Goal: Task Accomplishment & Management: Use online tool/utility

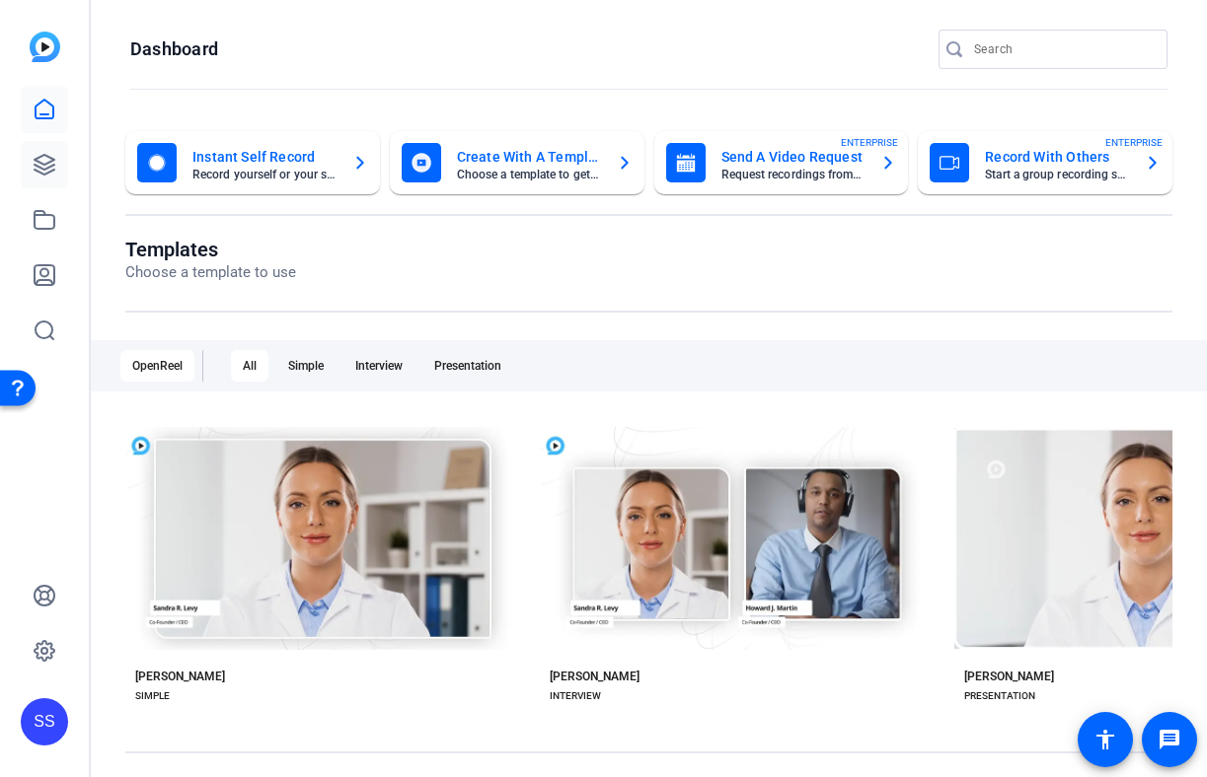
click at [55, 162] on icon at bounding box center [45, 165] width 24 height 24
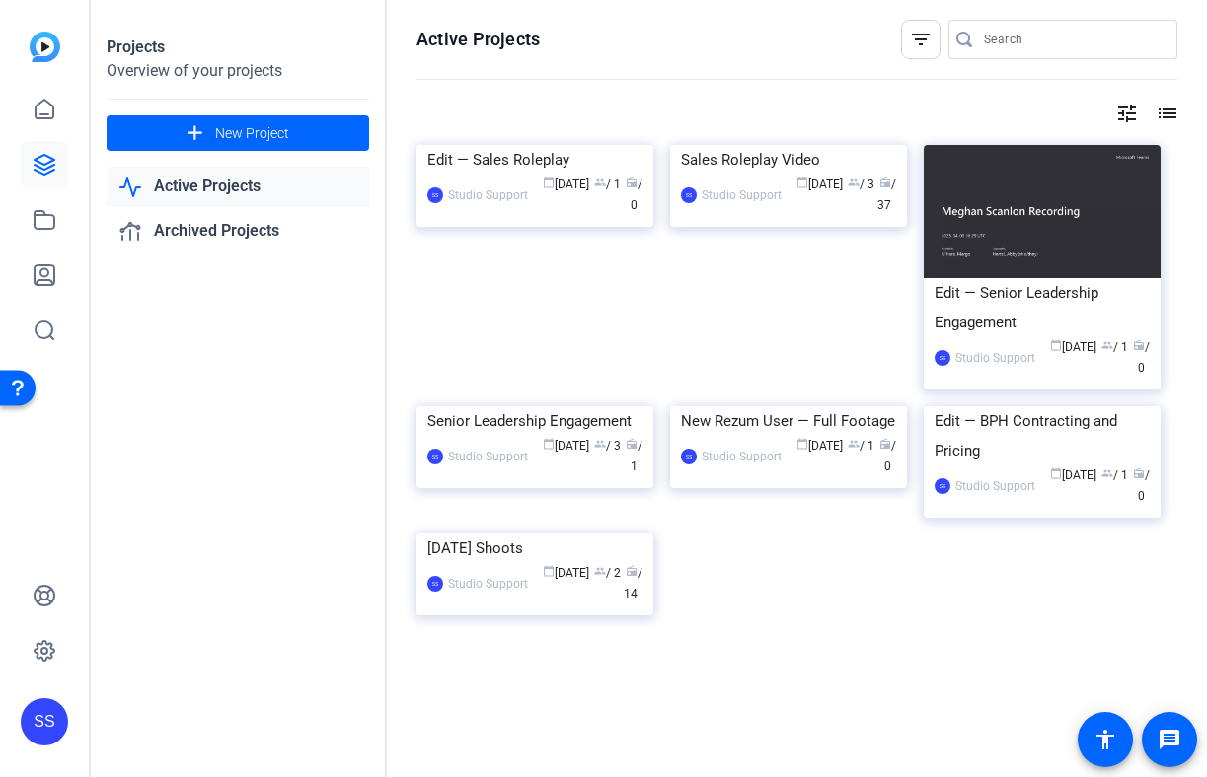
click at [65, 722] on div "SS" at bounding box center [44, 722] width 47 height 47
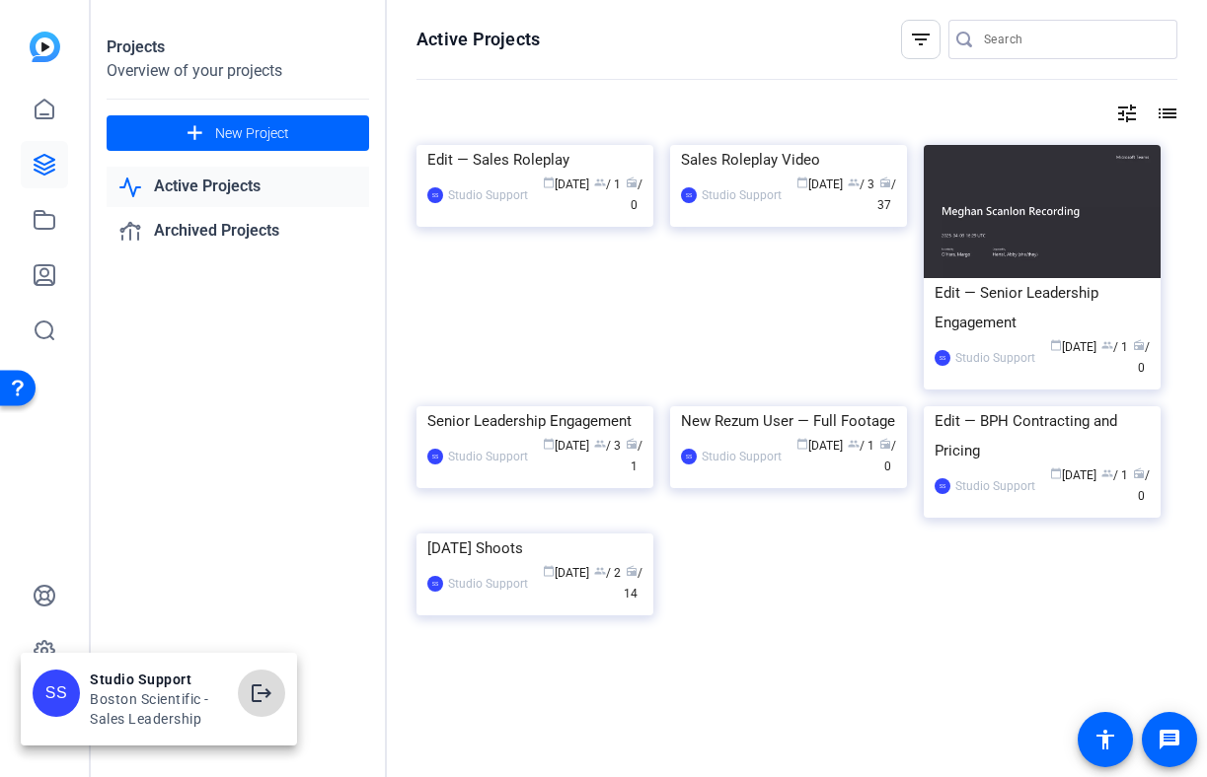
click at [248, 693] on span at bounding box center [261, 693] width 47 height 47
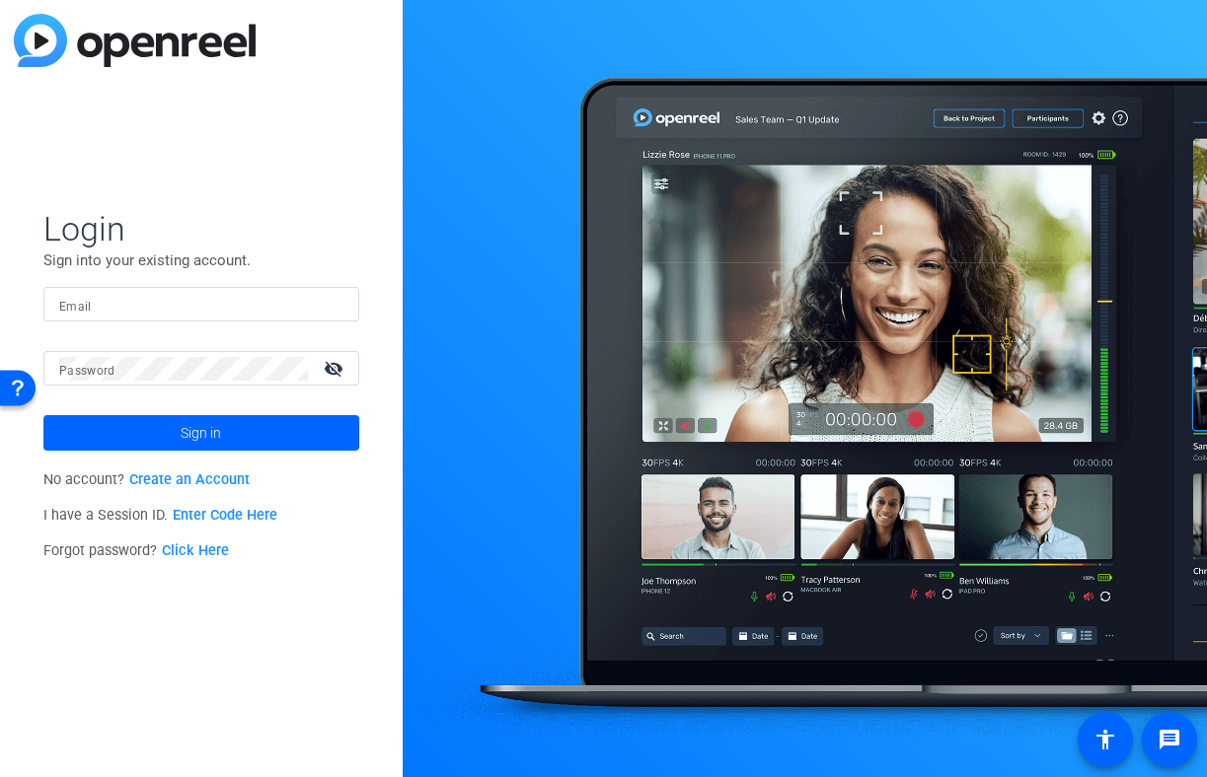
click at [311, 306] on input "Email" at bounding box center [201, 305] width 284 height 24
click at [331, 310] on div at bounding box center [201, 304] width 284 height 35
click at [326, 295] on img at bounding box center [327, 305] width 14 height 24
click at [326, 309] on img at bounding box center [327, 305] width 14 height 24
type input "[PERSON_NAME][EMAIL_ADDRESS][DOMAIN_NAME]"
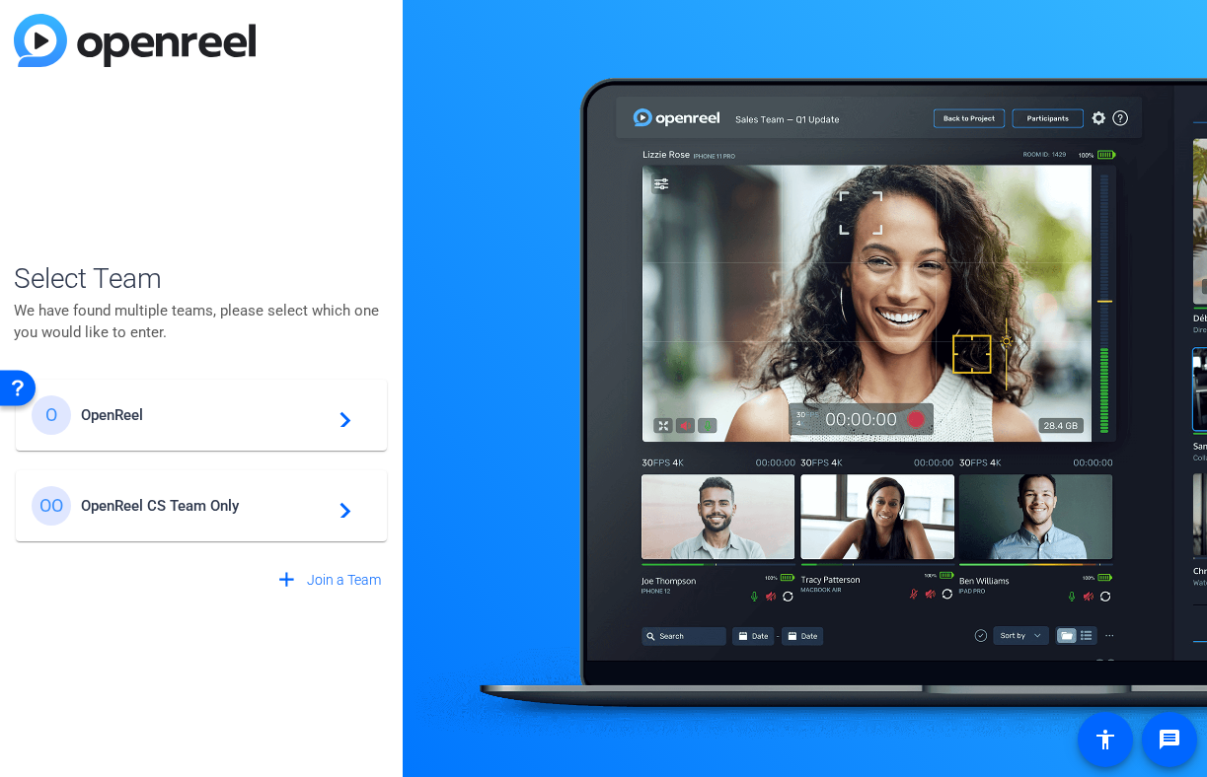
click at [248, 425] on div "O OpenReel navigate_next" at bounding box center [201, 415] width 339 height 39
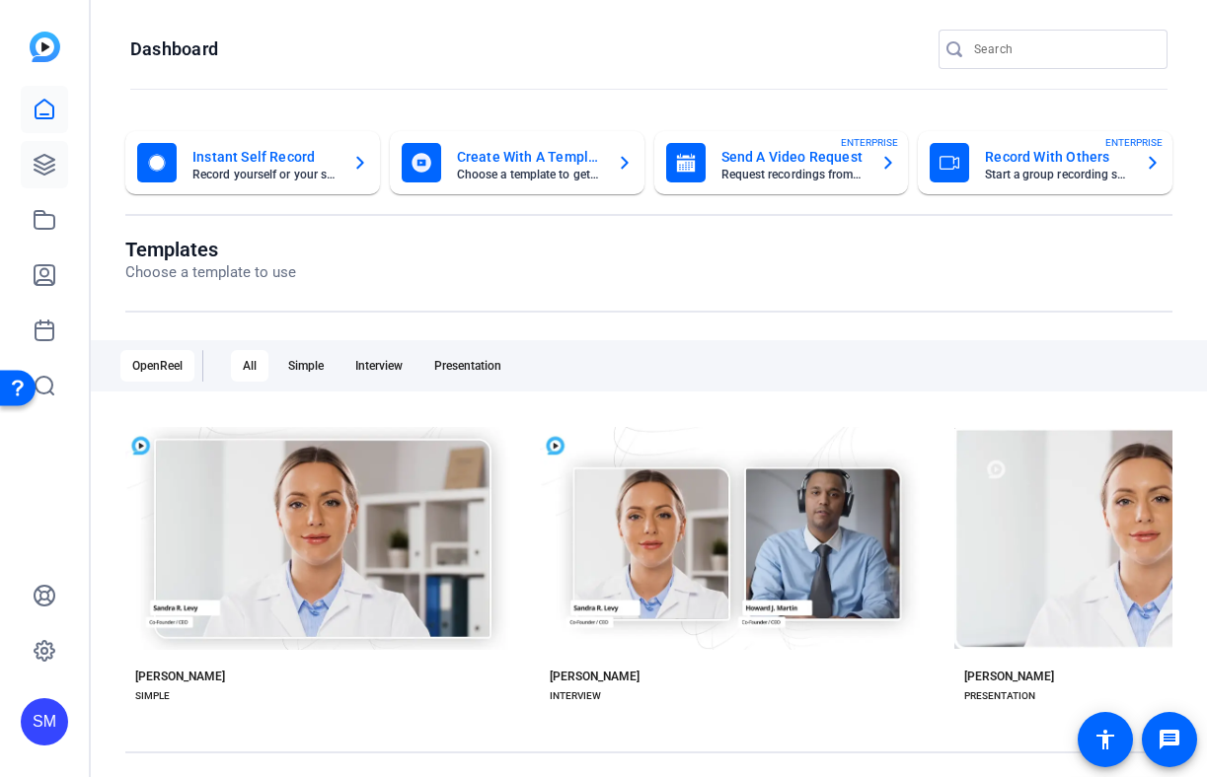
click at [40, 163] on icon at bounding box center [45, 165] width 20 height 20
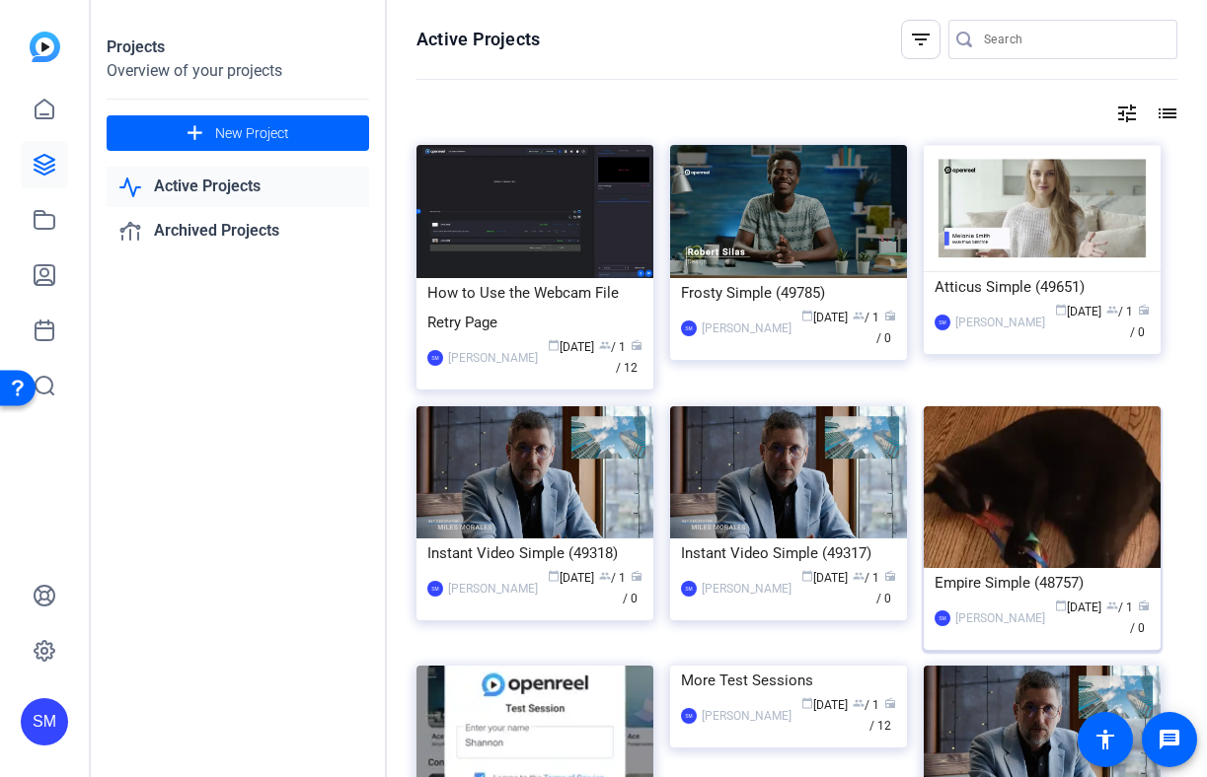
click at [1017, 595] on div "Empire Simple (48757)" at bounding box center [1041, 583] width 215 height 30
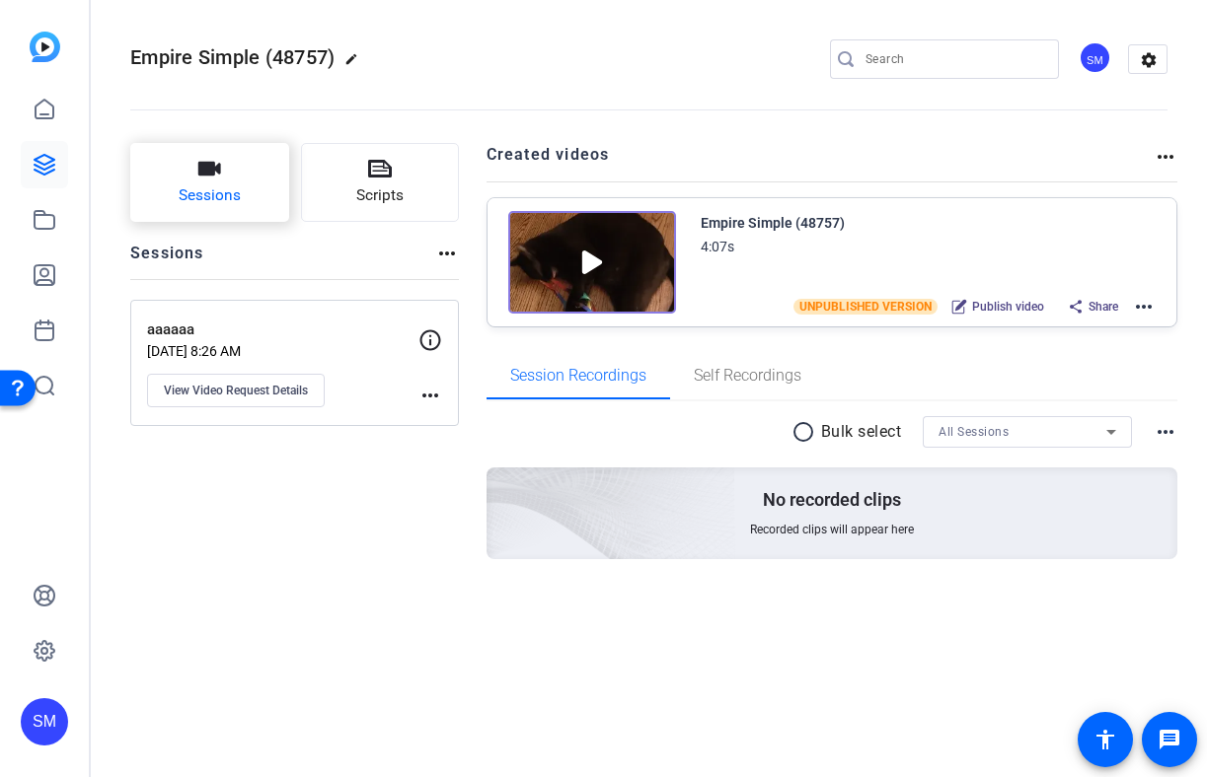
click at [213, 193] on span "Sessions" at bounding box center [210, 195] width 62 height 23
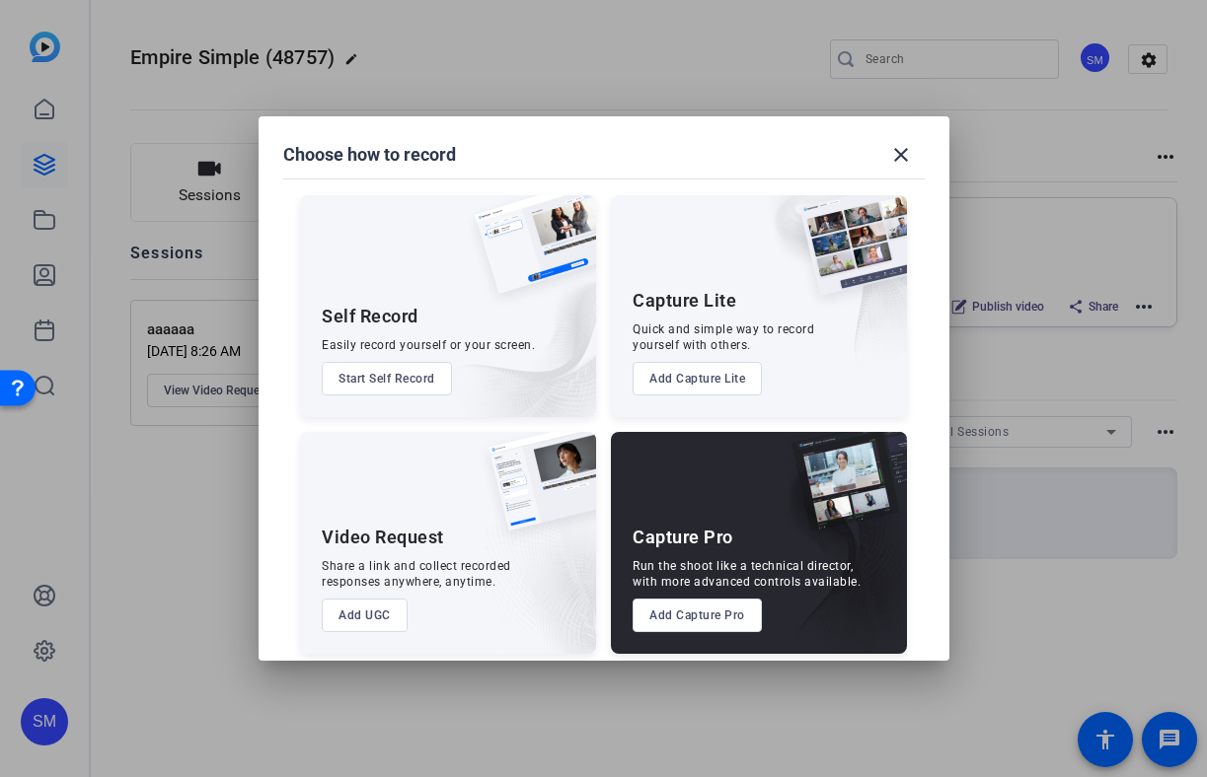
click at [722, 619] on button "Add Capture Pro" at bounding box center [696, 616] width 129 height 34
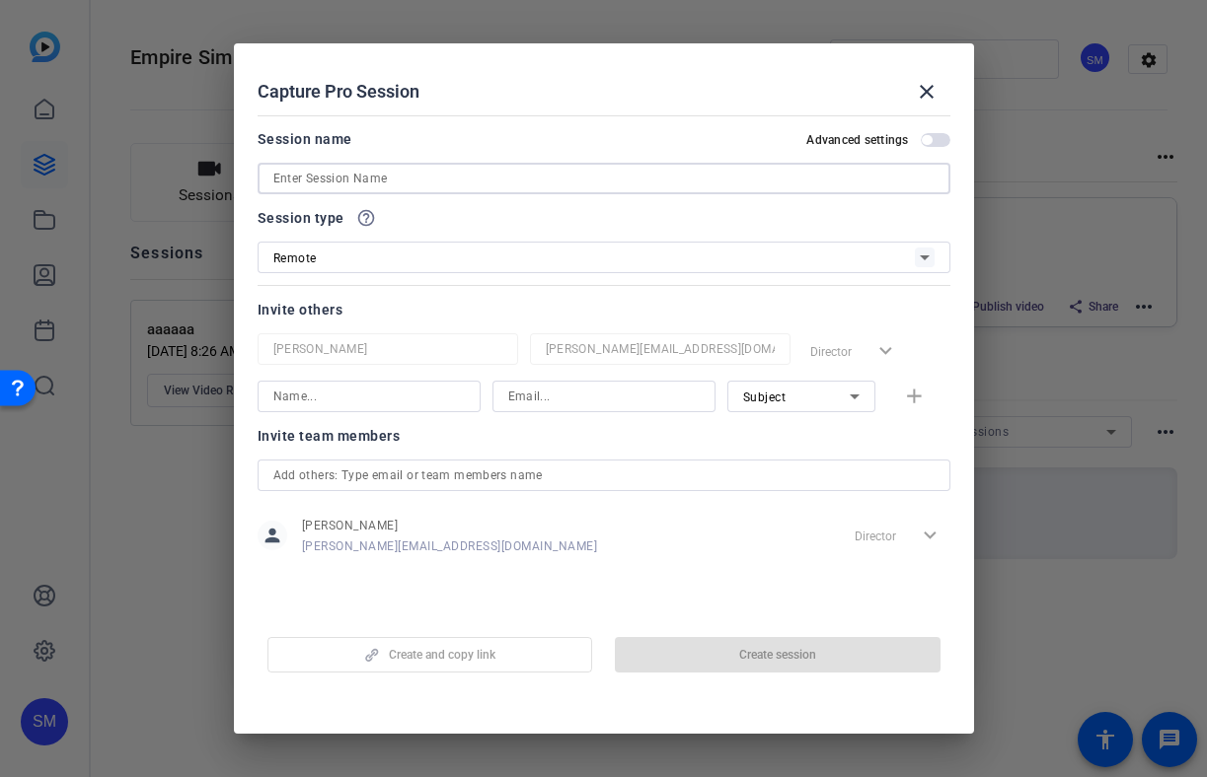
click at [510, 183] on input at bounding box center [603, 179] width 661 height 24
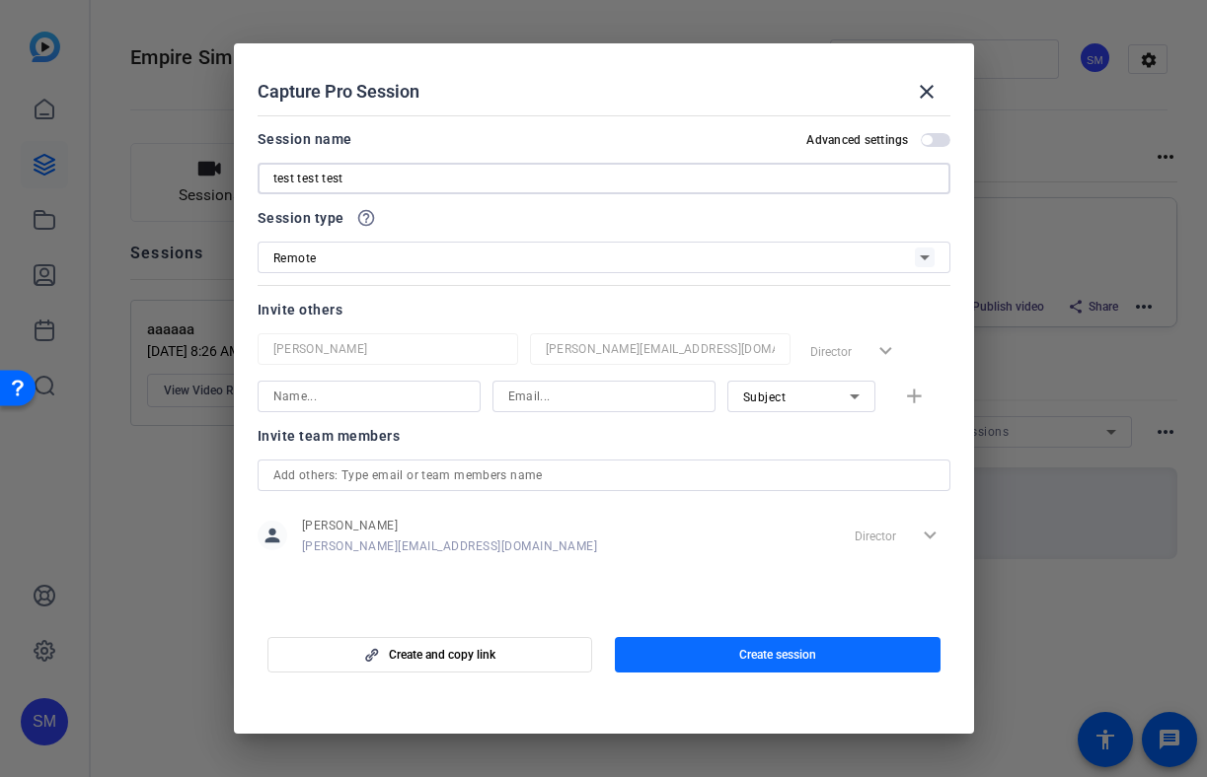
type input "test test test"
click at [712, 651] on span "button" at bounding box center [778, 654] width 326 height 47
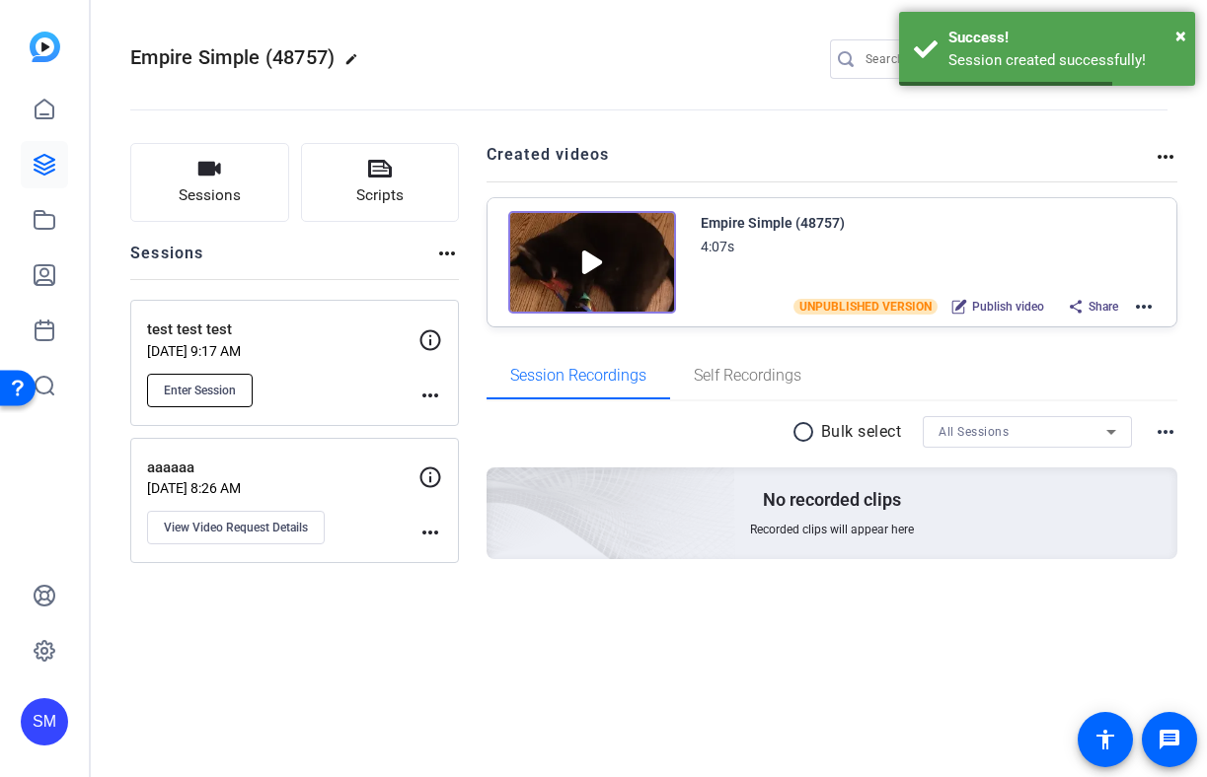
click at [227, 387] on span "Enter Session" at bounding box center [200, 391] width 72 height 16
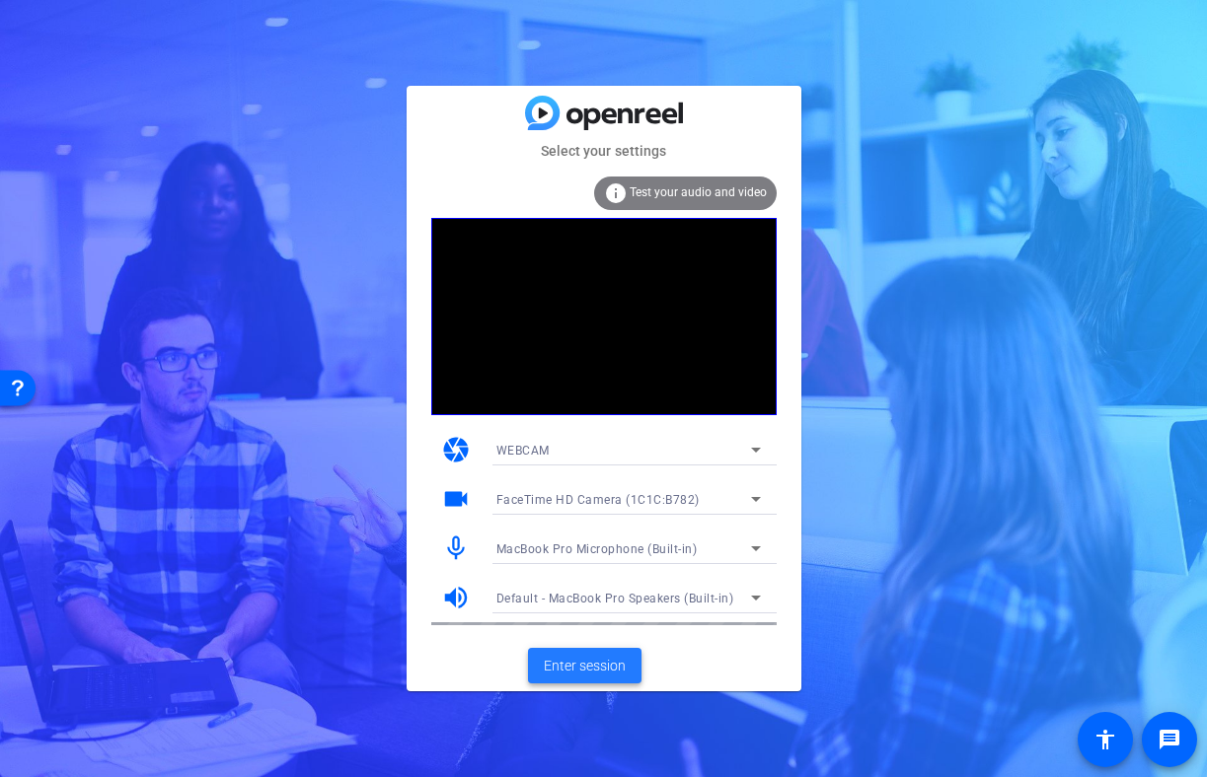
click at [545, 658] on span "Enter session" at bounding box center [585, 666] width 82 height 21
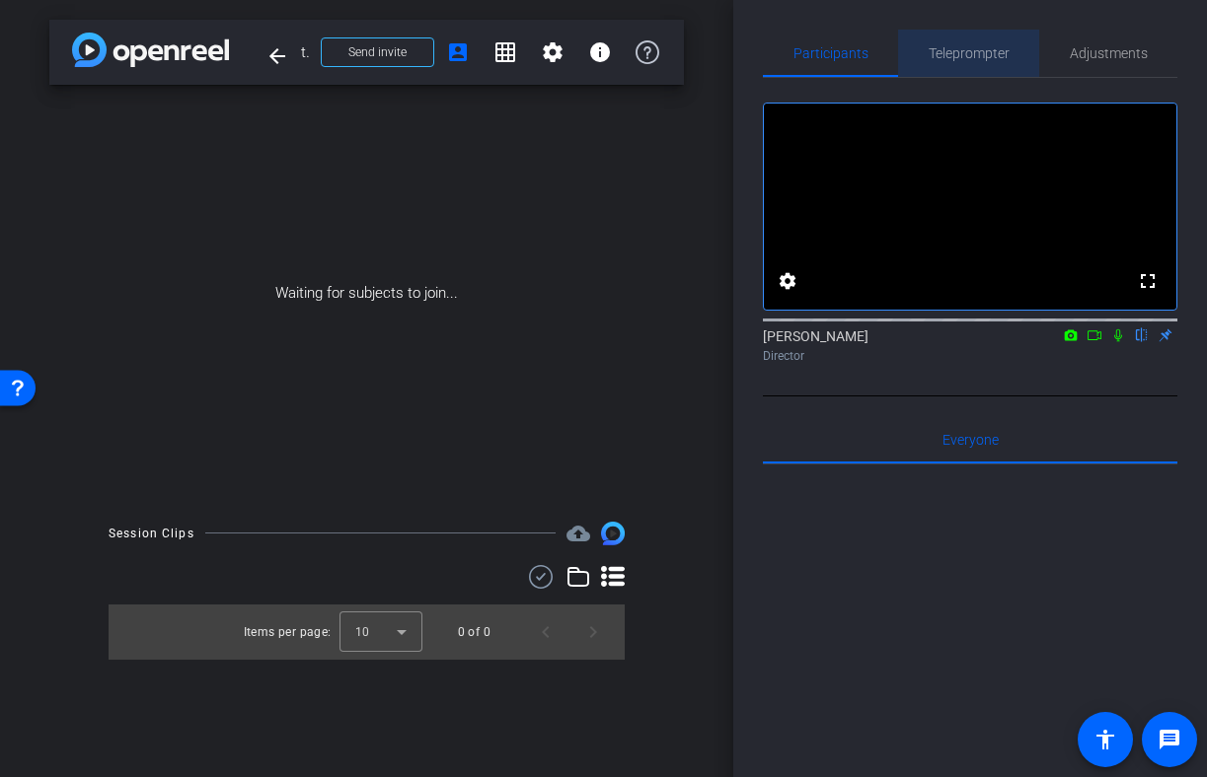
click at [968, 39] on span "Teleprompter" at bounding box center [968, 53] width 81 height 47
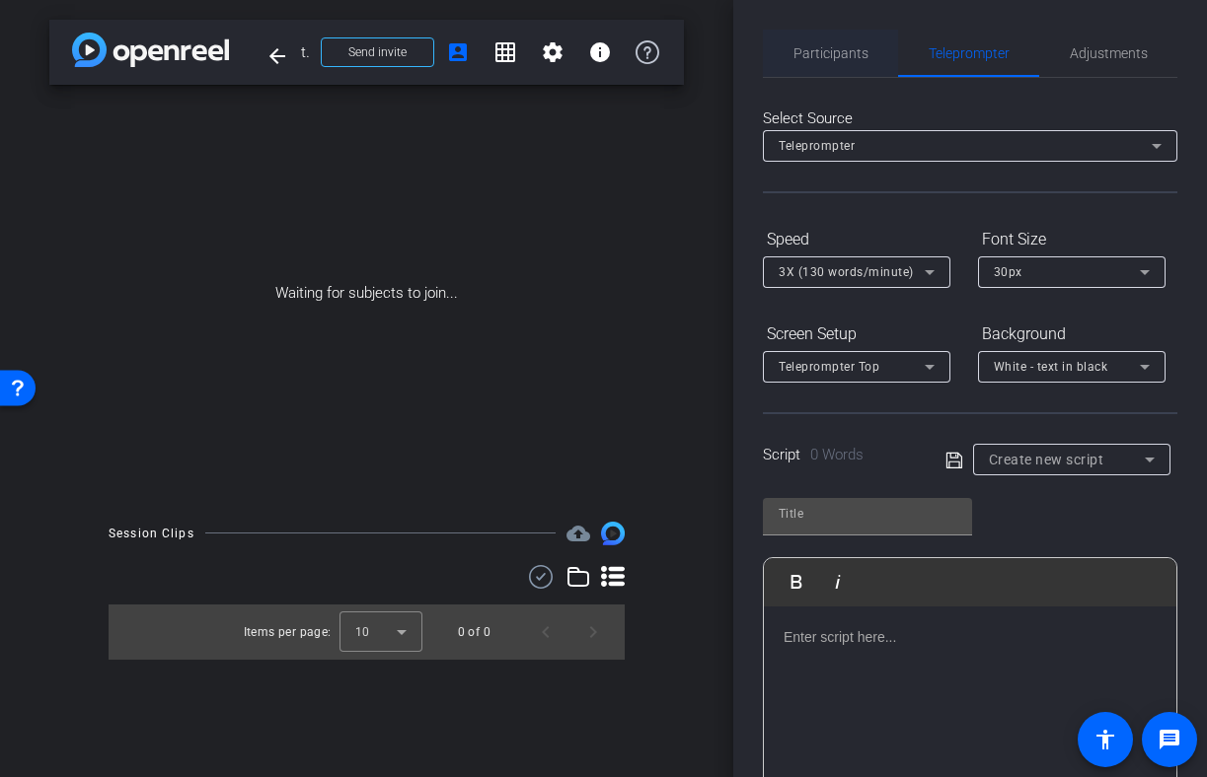
click at [828, 47] on span "Participants" at bounding box center [830, 53] width 75 height 14
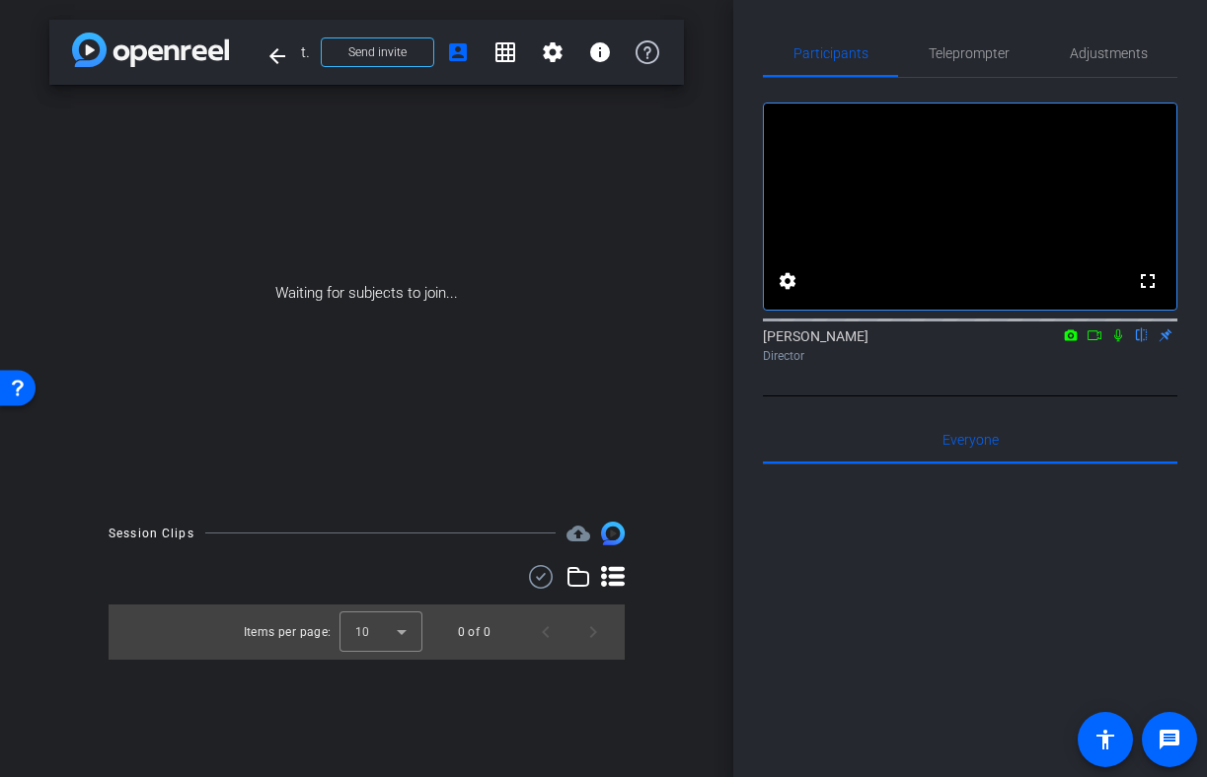
click at [1096, 340] on icon at bounding box center [1094, 336] width 14 height 10
click at [364, 267] on div "Waiting for subjects to join..." at bounding box center [366, 293] width 634 height 417
click at [378, 36] on span at bounding box center [377, 52] width 111 height 47
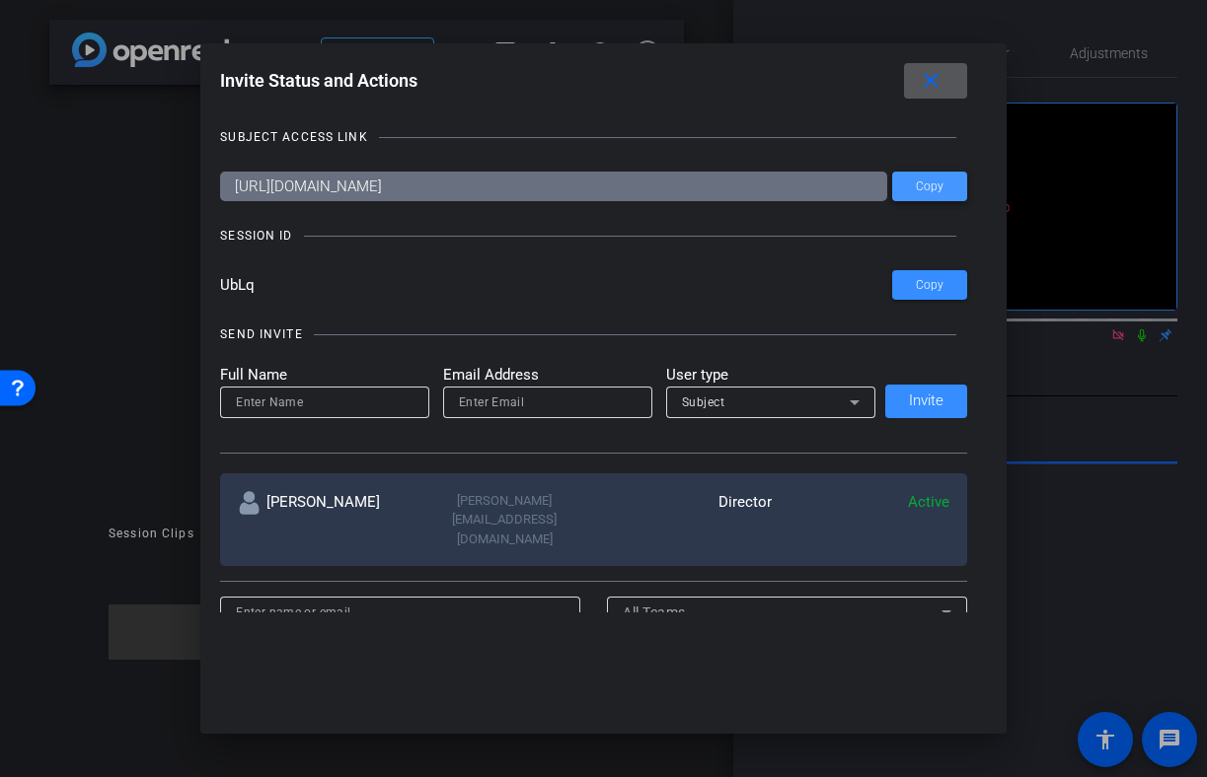
click at [938, 187] on span "Copy" at bounding box center [930, 187] width 28 height 15
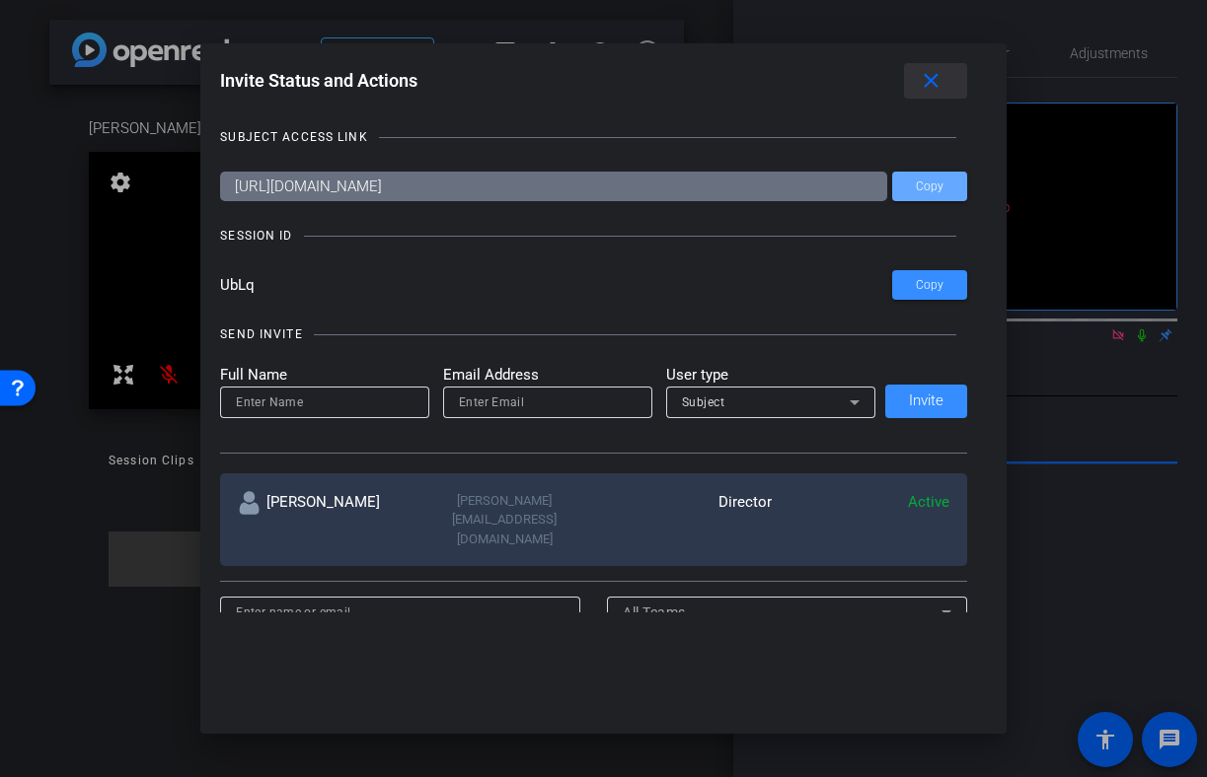
click at [0, 0] on mat-icon "close" at bounding box center [0, 0] width 0 height 0
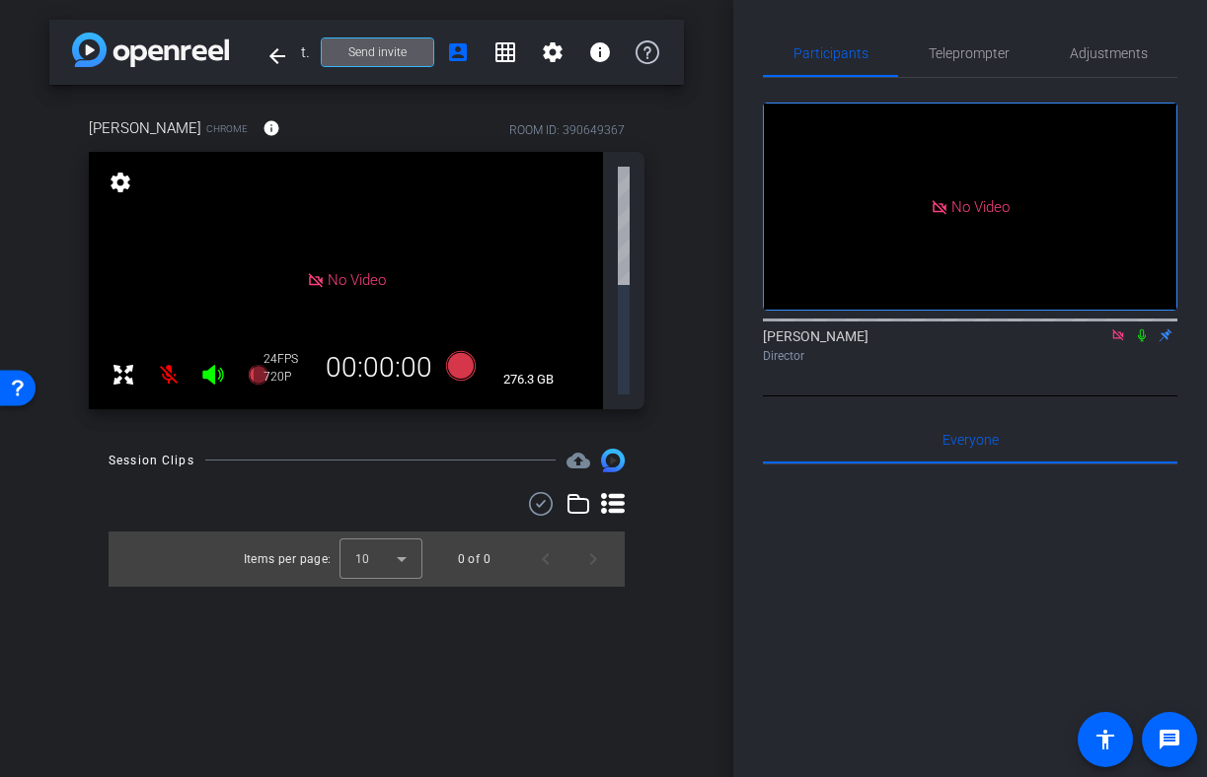
click at [215, 363] on icon at bounding box center [213, 375] width 24 height 24
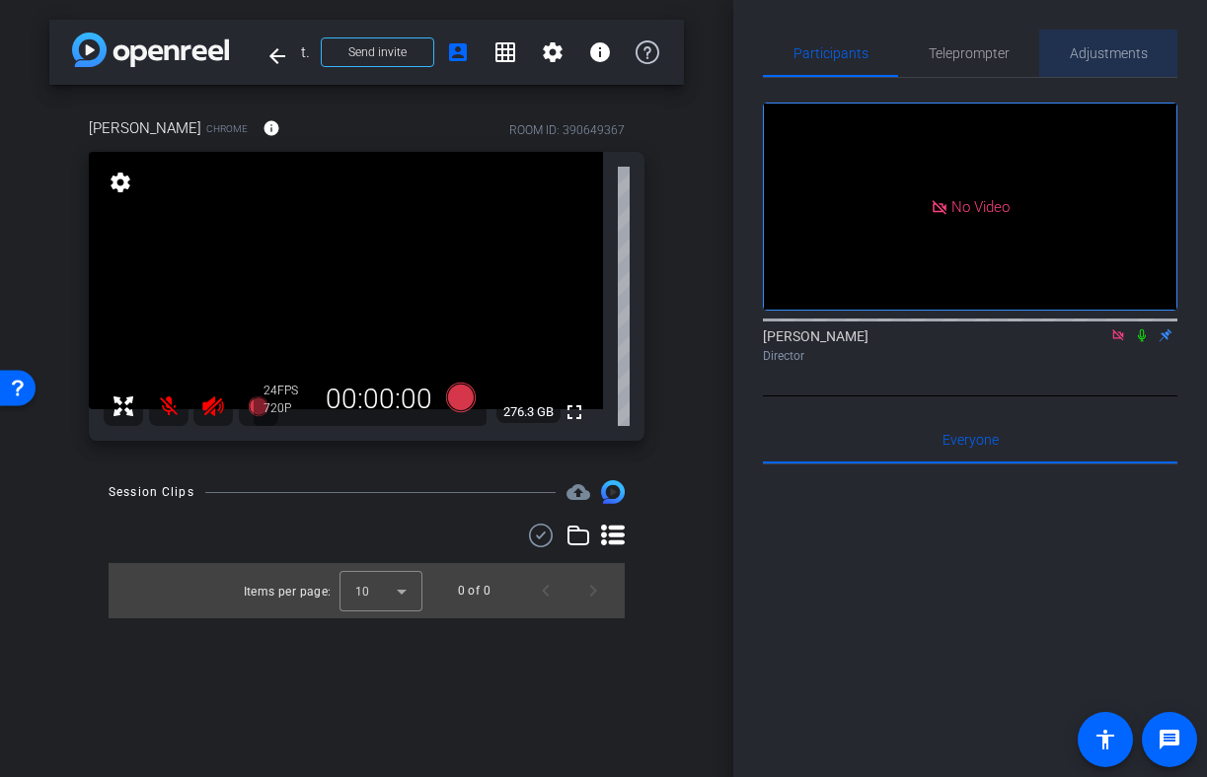
click at [1072, 57] on span "Adjustments" at bounding box center [1109, 53] width 78 height 14
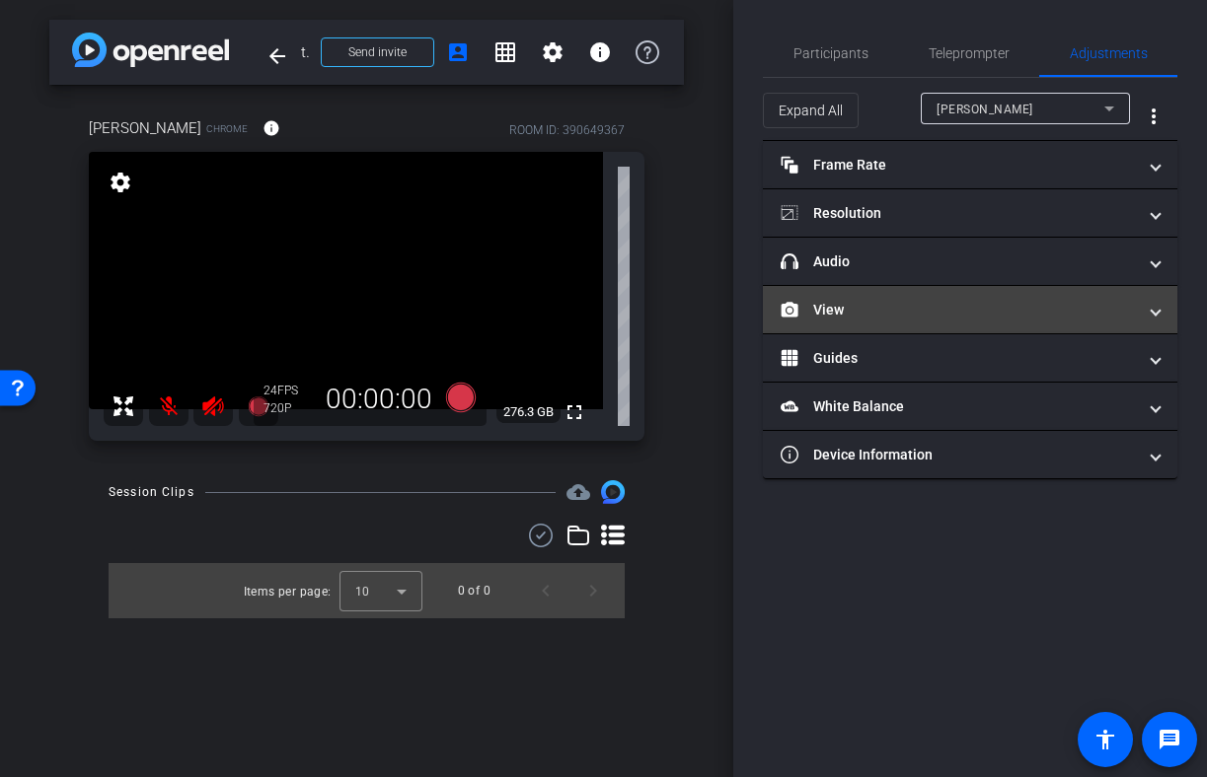
click at [896, 300] on mat-panel-title "View" at bounding box center [957, 310] width 355 height 21
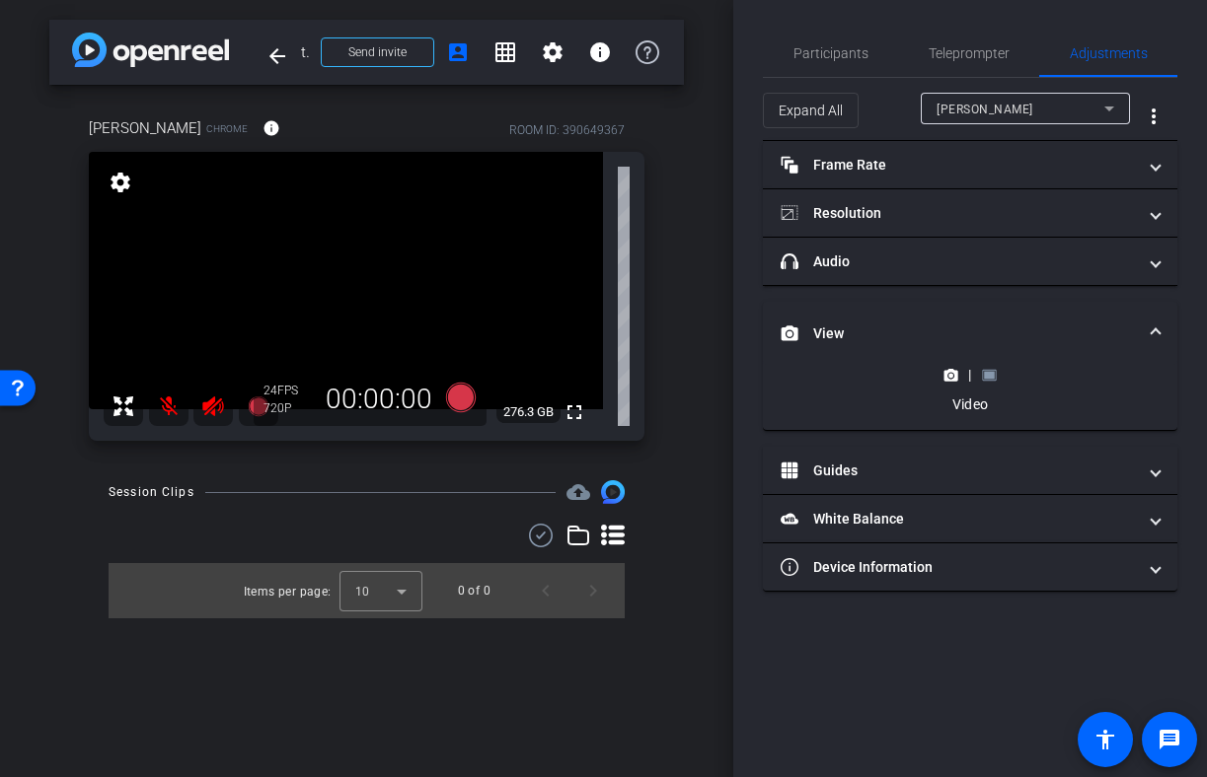
click at [996, 371] on icon at bounding box center [989, 374] width 14 height 11
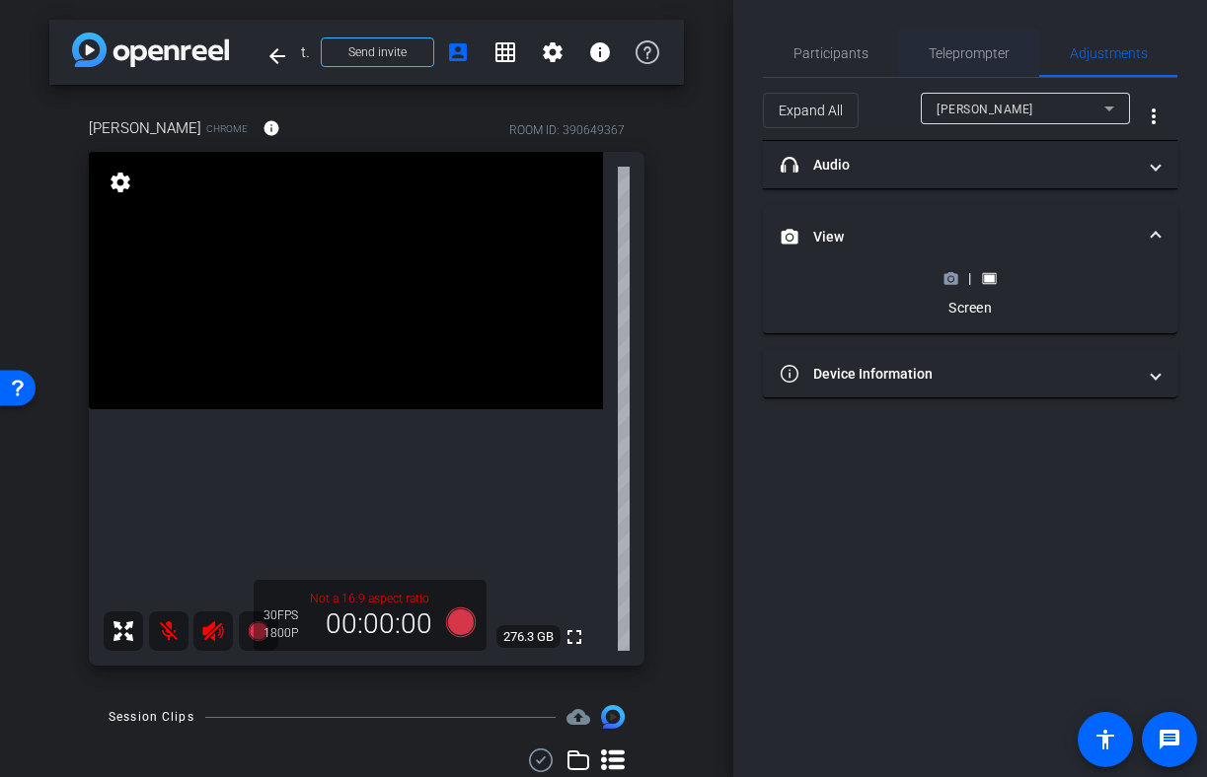
click at [969, 62] on span "Teleprompter" at bounding box center [968, 53] width 81 height 47
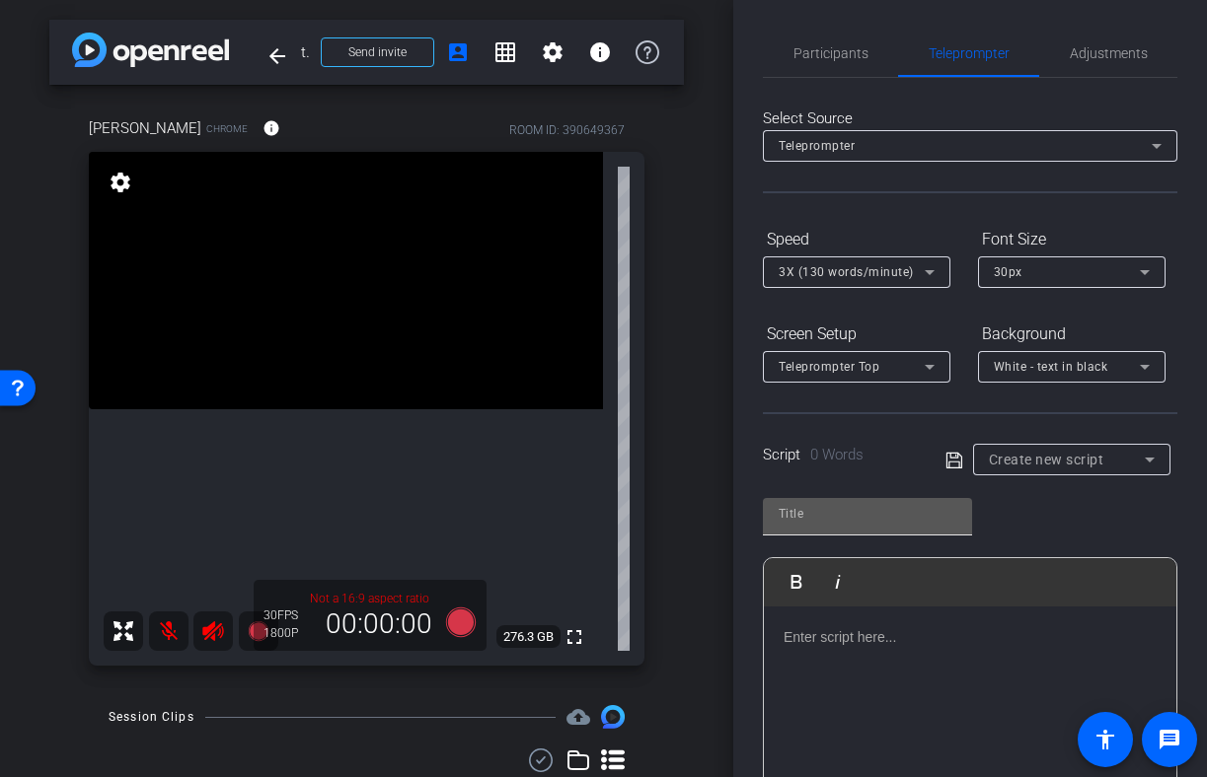
click at [899, 521] on input "text" at bounding box center [867, 514] width 178 height 24
type input "hi there"
click at [939, 627] on p at bounding box center [969, 638] width 373 height 22
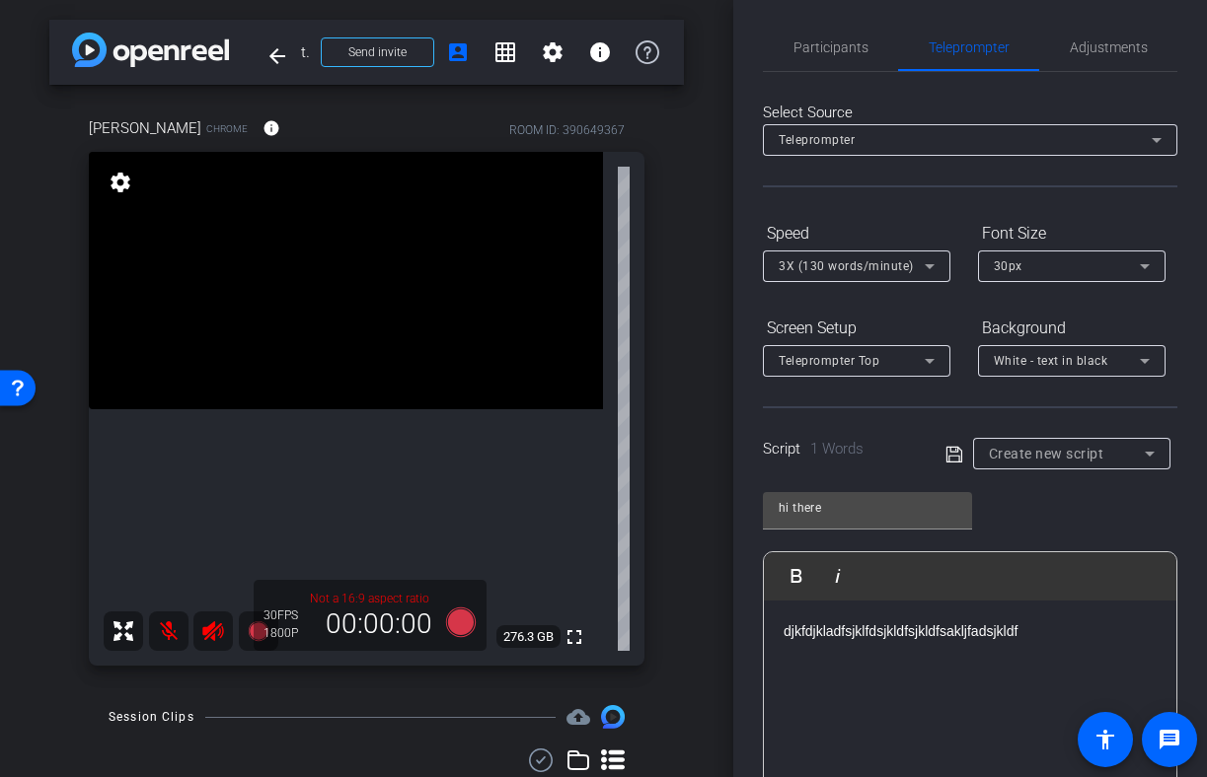
click at [1087, 656] on div "djkfdjkladfsjklfdsjkldfsjkldfsakljfadsjkldf" at bounding box center [970, 699] width 412 height 197
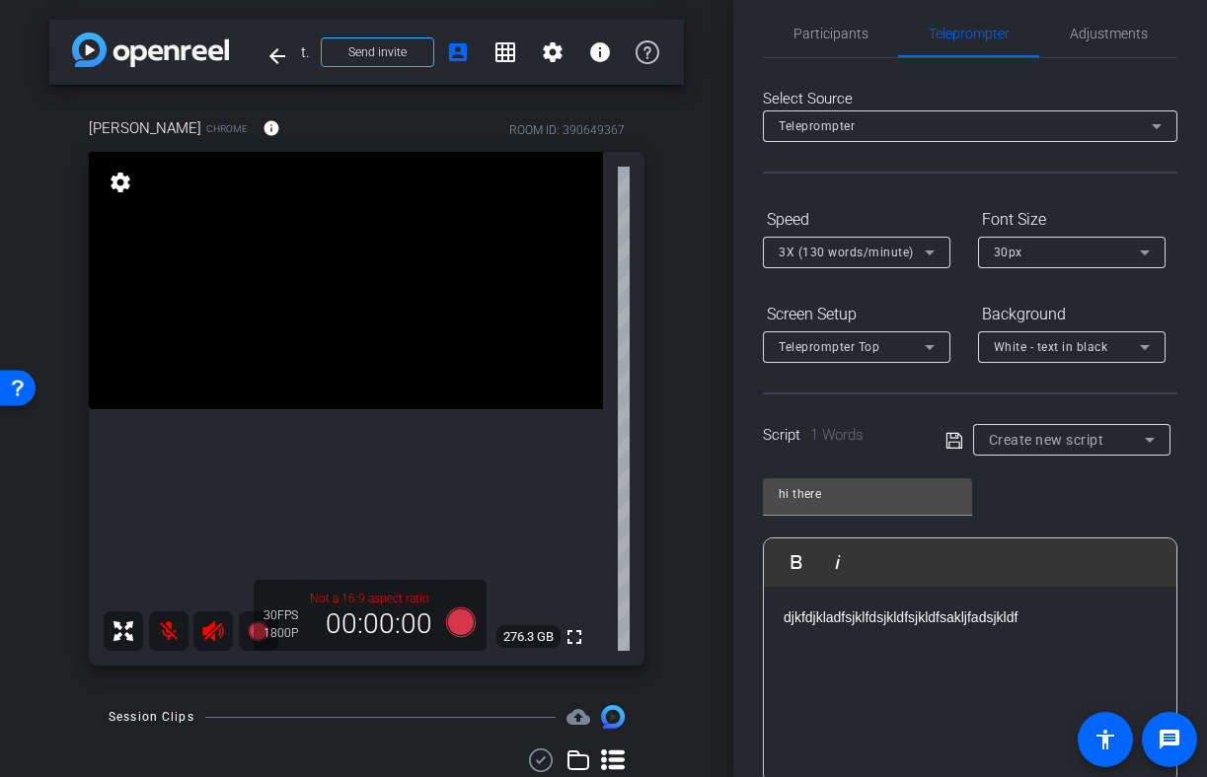
click at [954, 442] on icon at bounding box center [953, 440] width 16 height 16
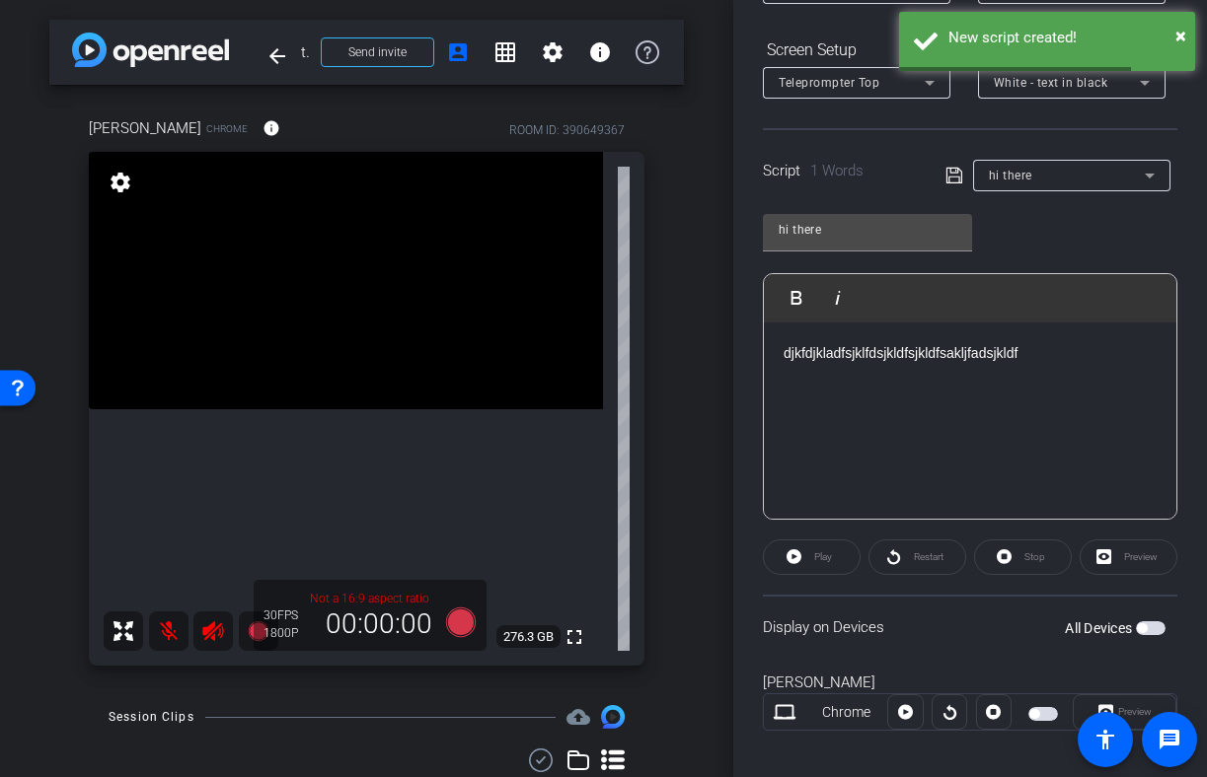
scroll to position [301, 0]
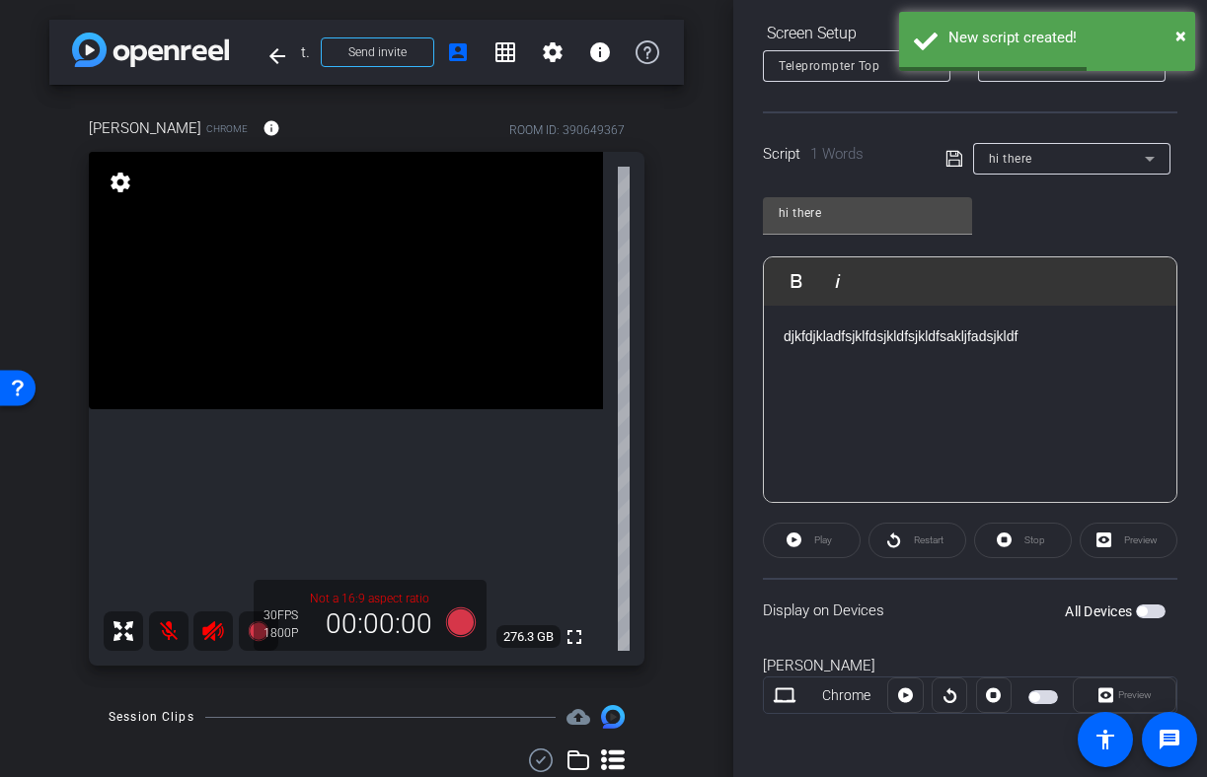
click at [1144, 622] on div "Display on Devices All Devices" at bounding box center [970, 610] width 414 height 64
click at [1145, 617] on span "button" at bounding box center [1151, 612] width 30 height 14
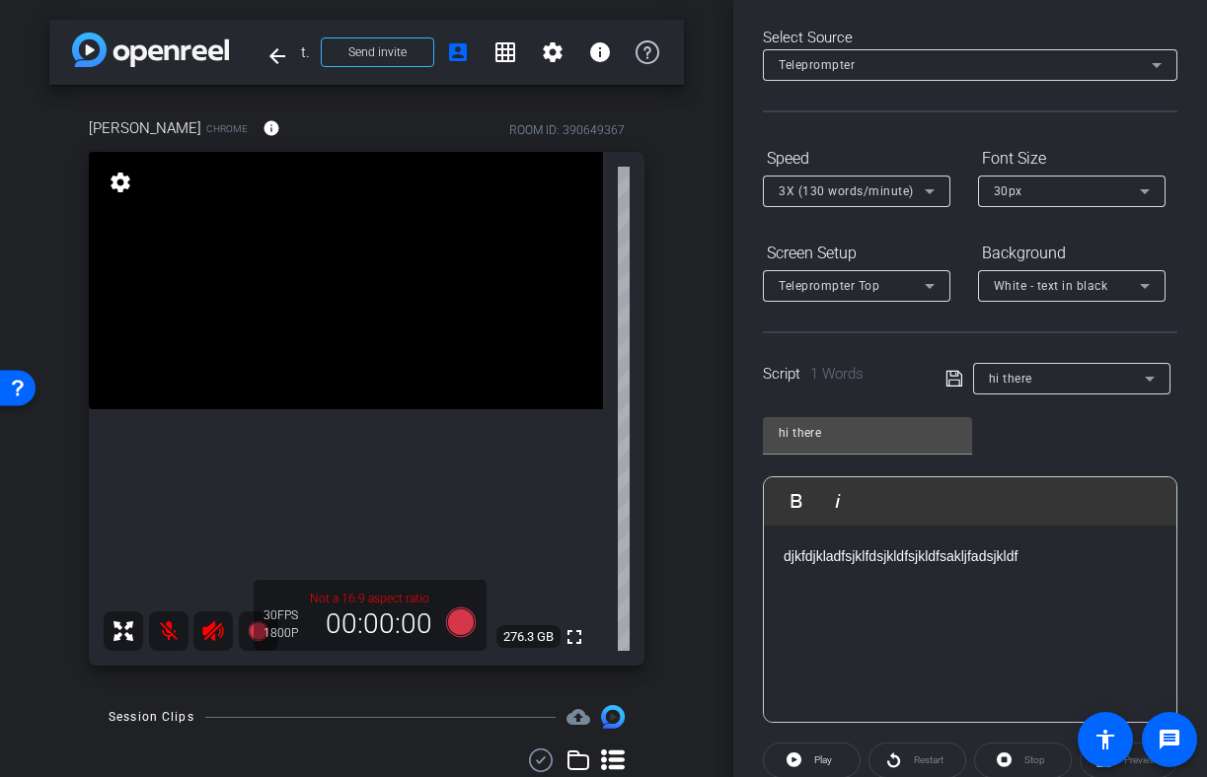
scroll to position [10, 0]
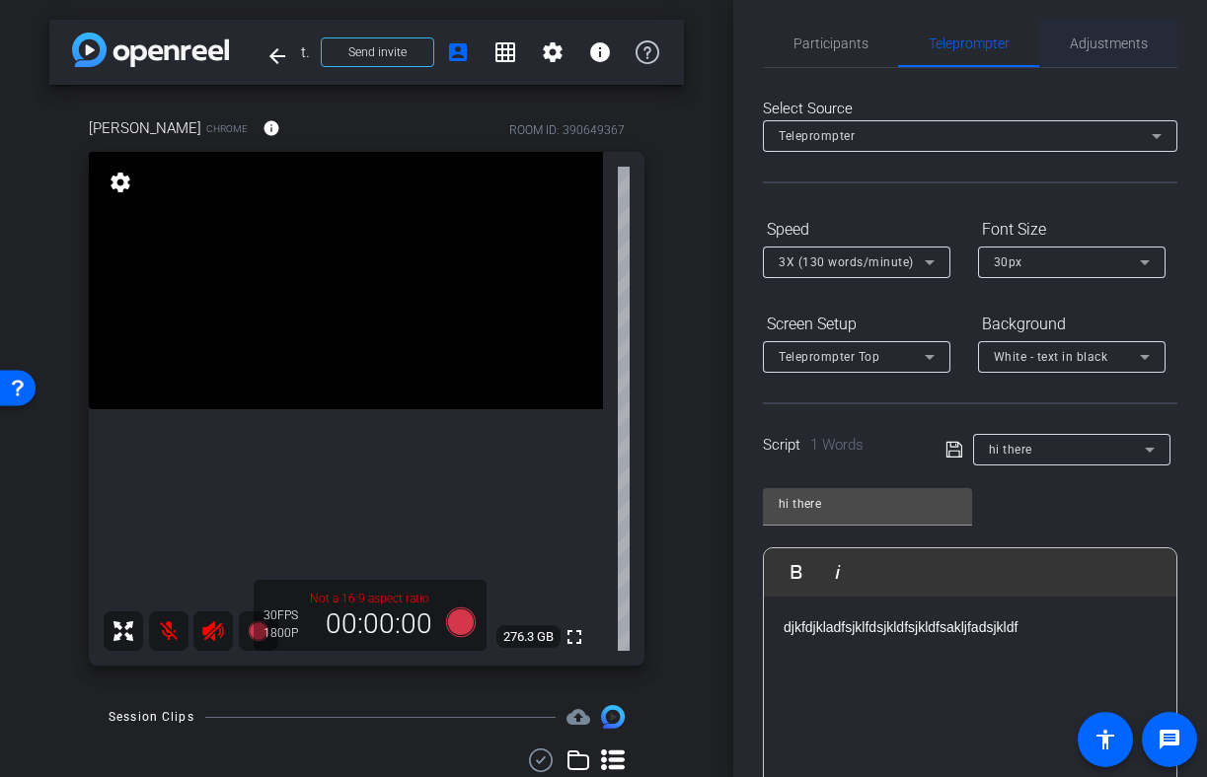
click at [1073, 46] on span "Adjustments" at bounding box center [1109, 44] width 78 height 14
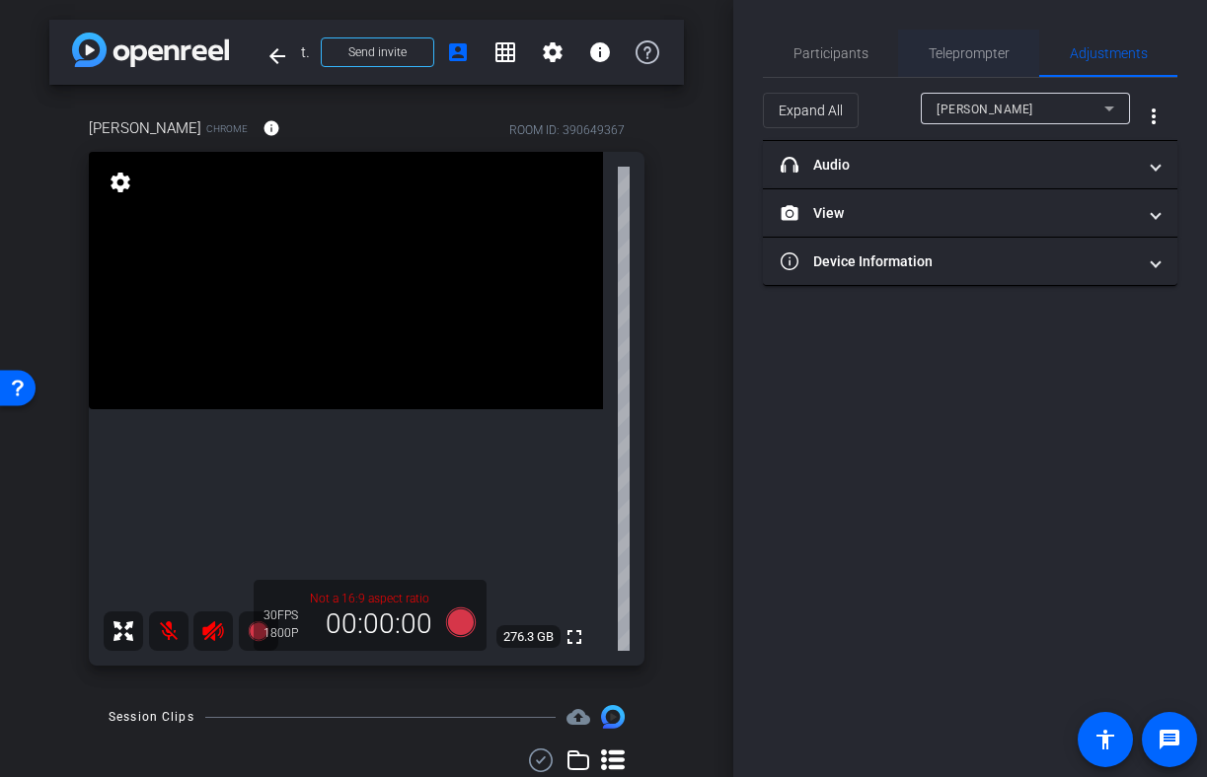
click at [940, 55] on span "Teleprompter" at bounding box center [968, 53] width 81 height 14
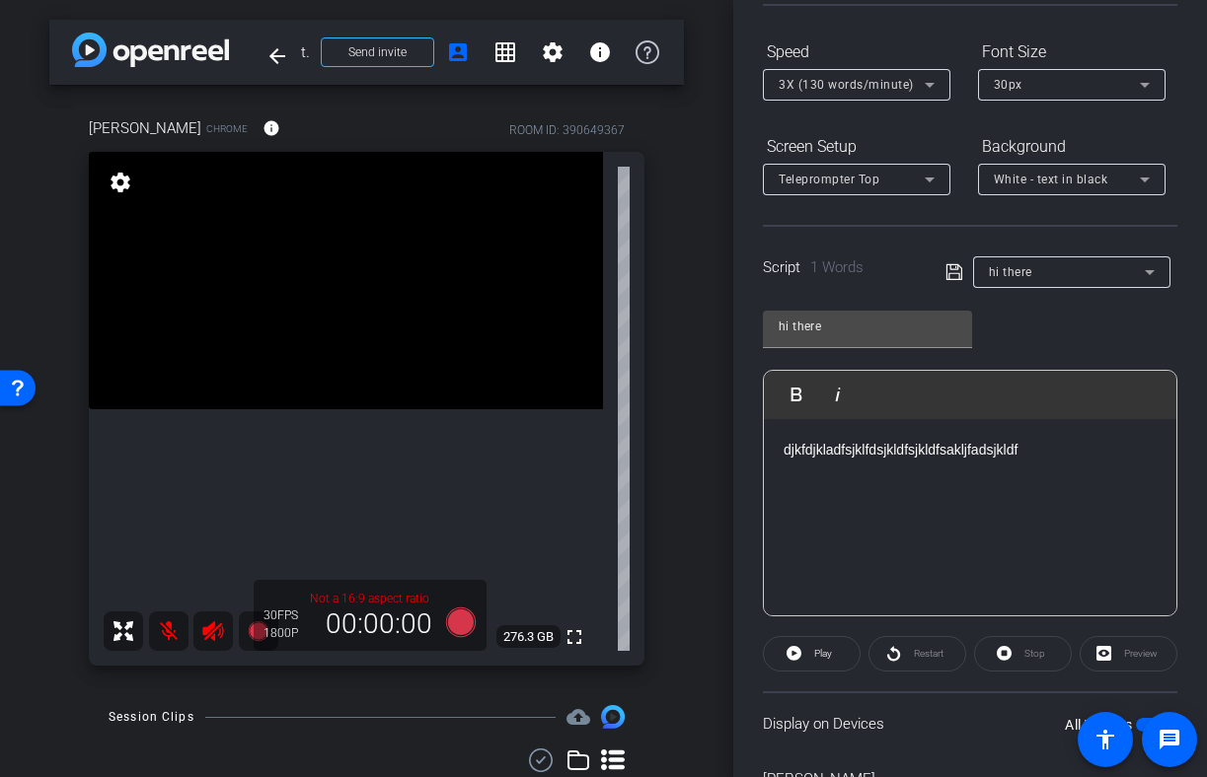
scroll to position [191, 0]
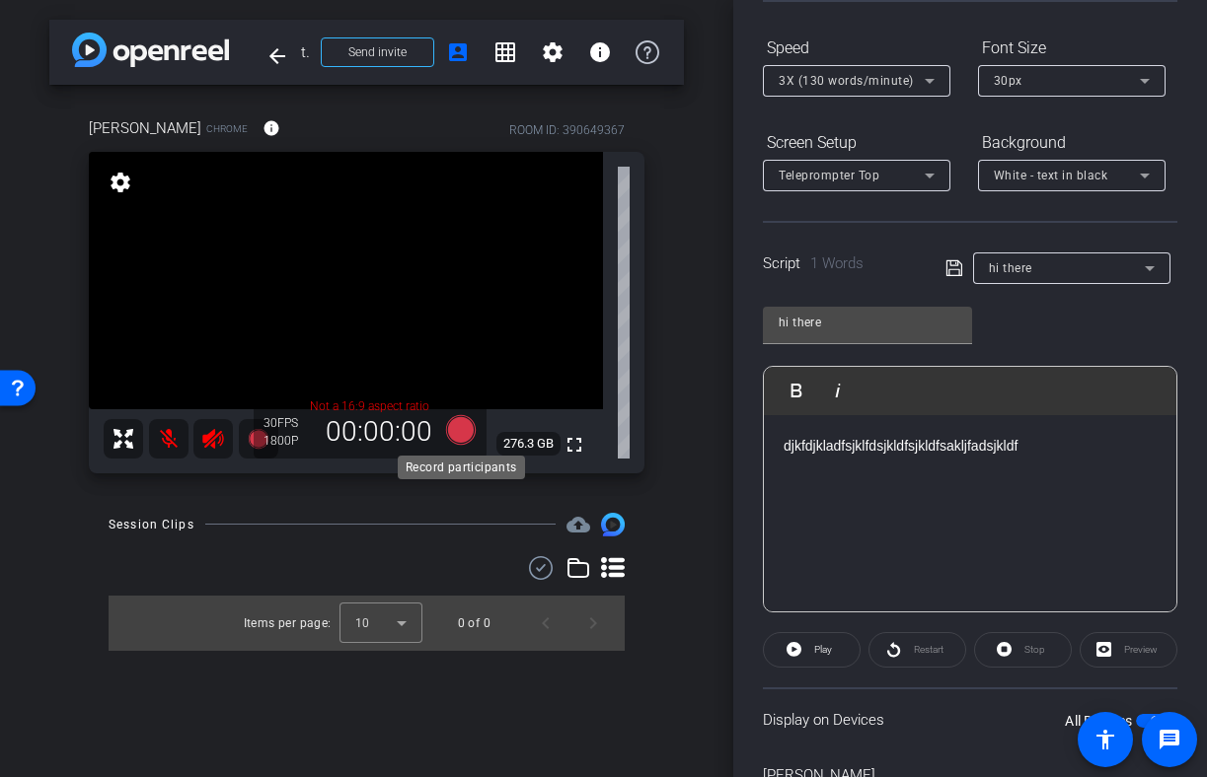
click at [459, 429] on icon at bounding box center [460, 429] width 30 height 30
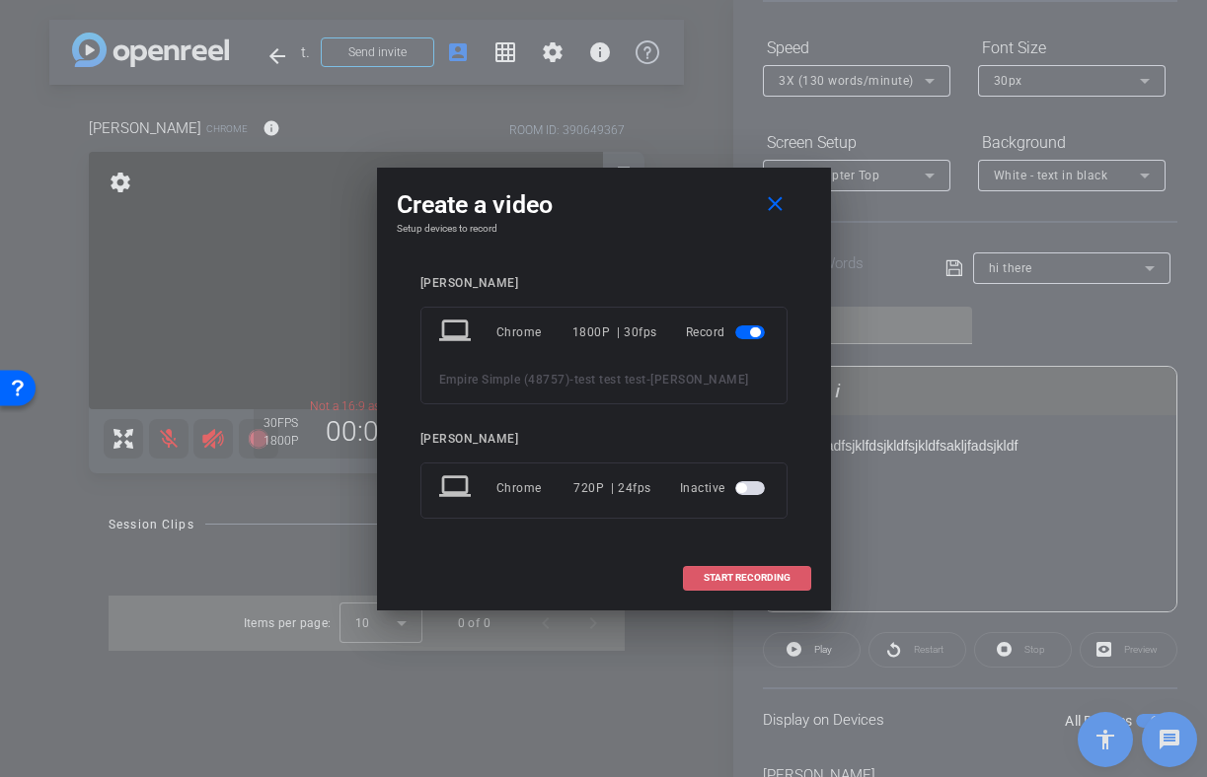
click at [737, 573] on span "START RECORDING" at bounding box center [746, 578] width 87 height 10
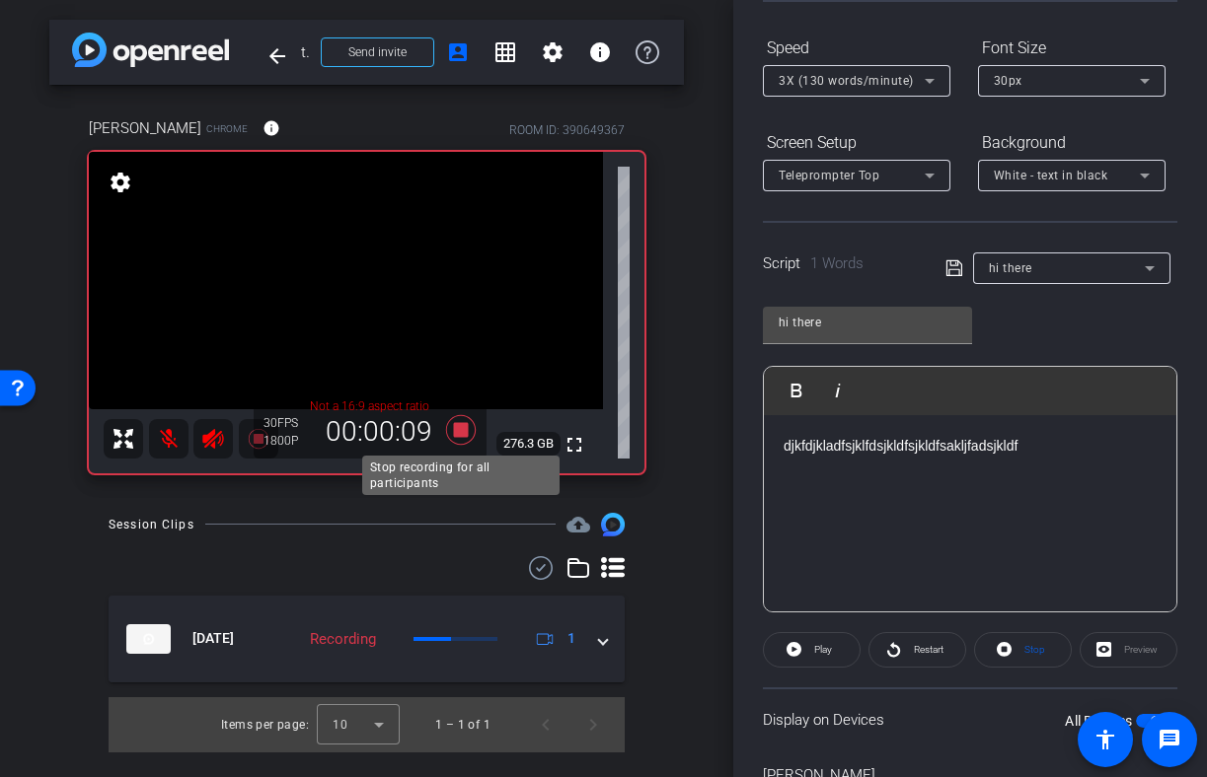
click at [453, 426] on icon at bounding box center [460, 429] width 30 height 30
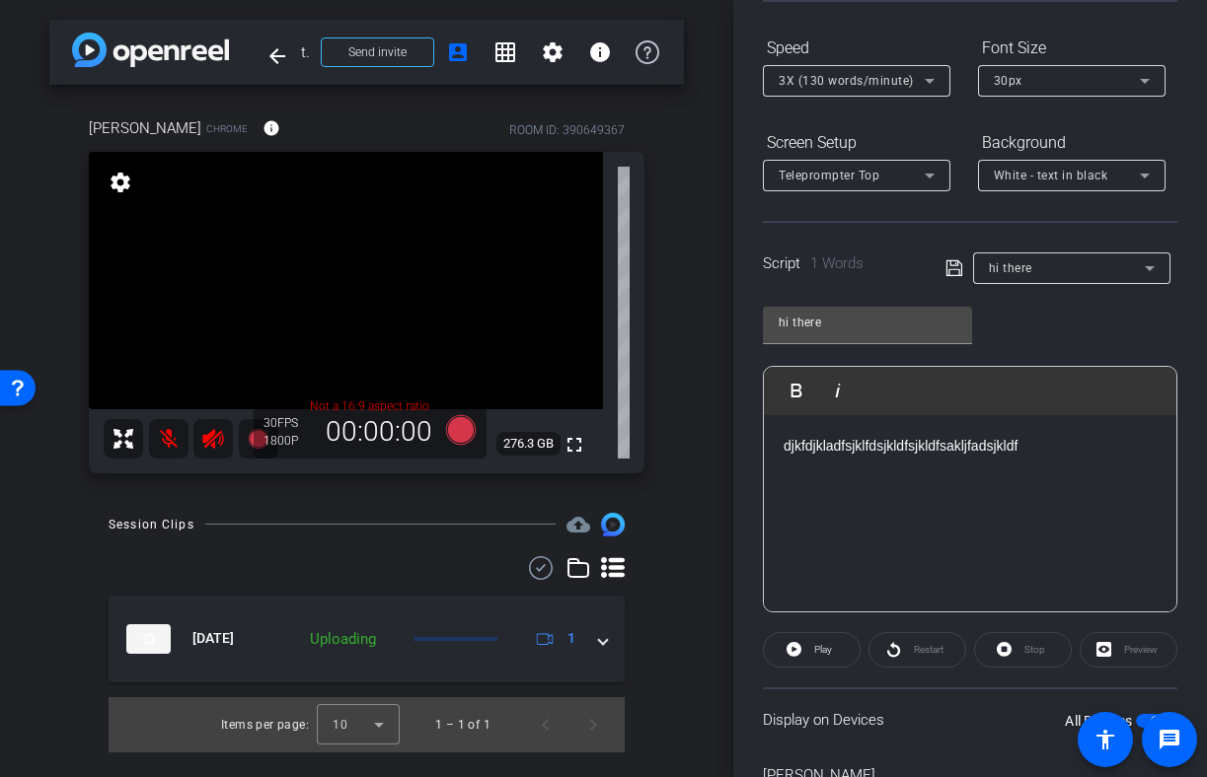
click at [1043, 462] on div "djkfdjkladfsjklfdsjkldfsjkldfsakljfadsjkldf" at bounding box center [970, 513] width 412 height 197
drag, startPoint x: 1045, startPoint y: 453, endPoint x: 723, endPoint y: 452, distance: 321.6
click at [723, 452] on div "arrow_back test test test Back to project Send invite account_box grid_on setti…" at bounding box center [603, 388] width 1207 height 777
copy p "djkfdjkladfsjklfdsjkldfsjkldfsakljfadsjkldf"
click at [1122, 448] on p "djkfdjkladfsjklfdsjkldfsjkldfsakljfadsjkldf" at bounding box center [969, 446] width 373 height 22
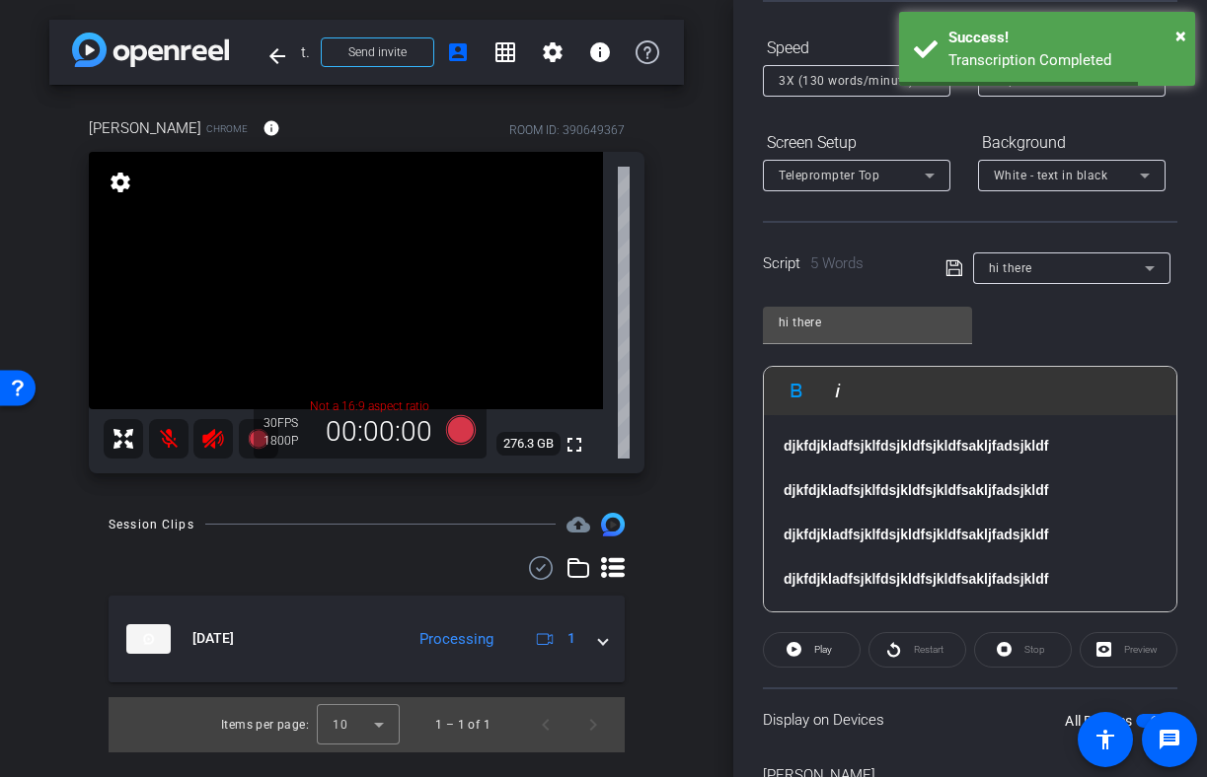
scroll to position [66, 0]
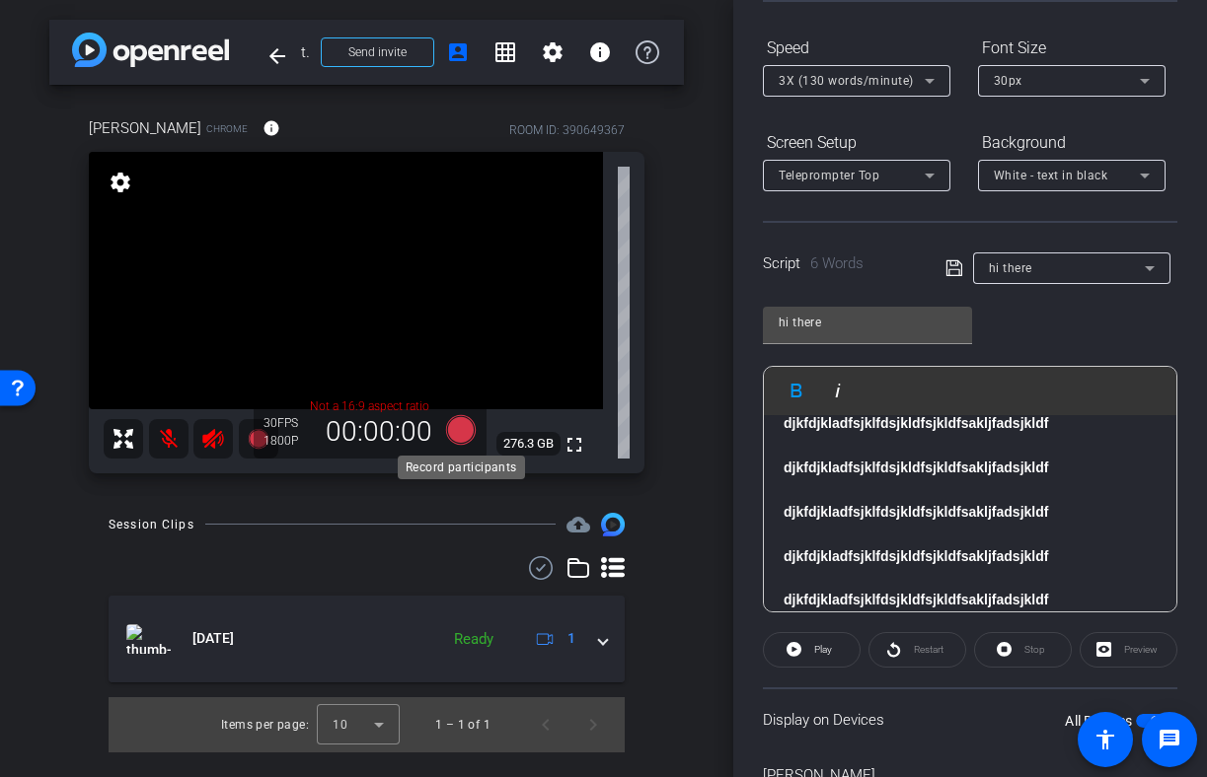
click at [463, 430] on icon at bounding box center [460, 429] width 30 height 30
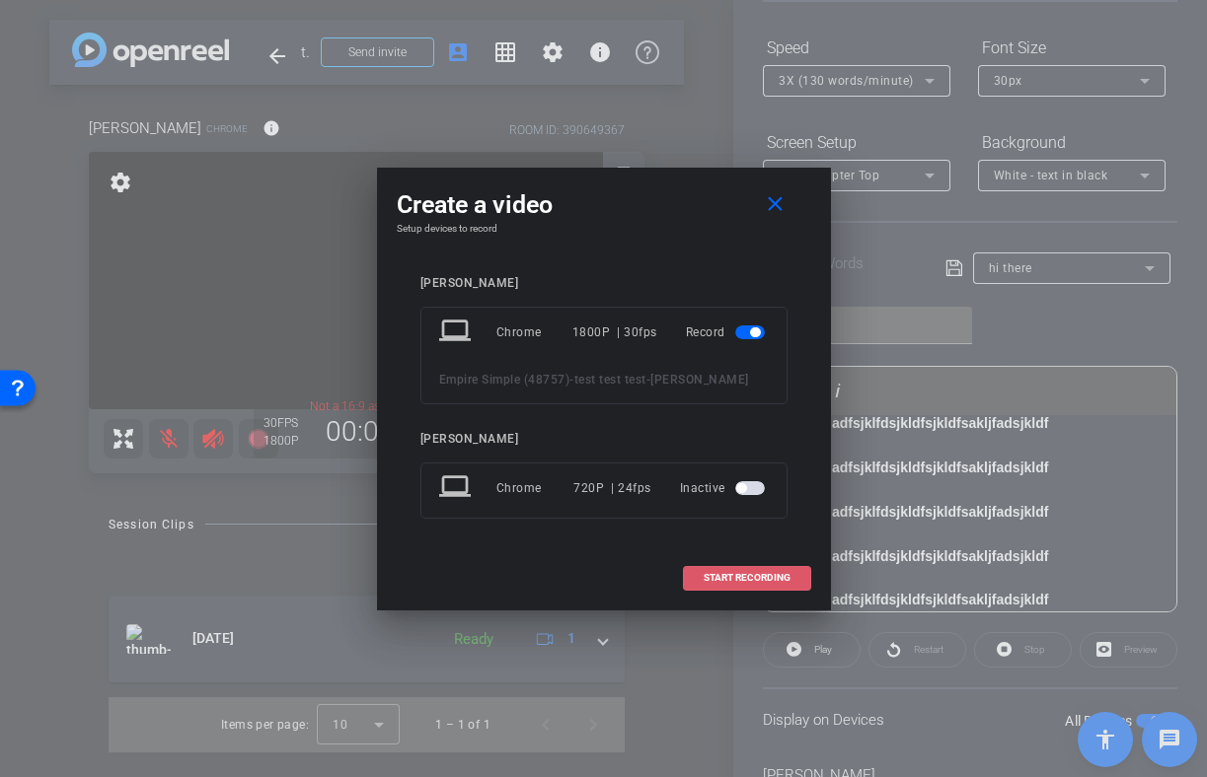
click at [713, 577] on span "START RECORDING" at bounding box center [746, 578] width 87 height 10
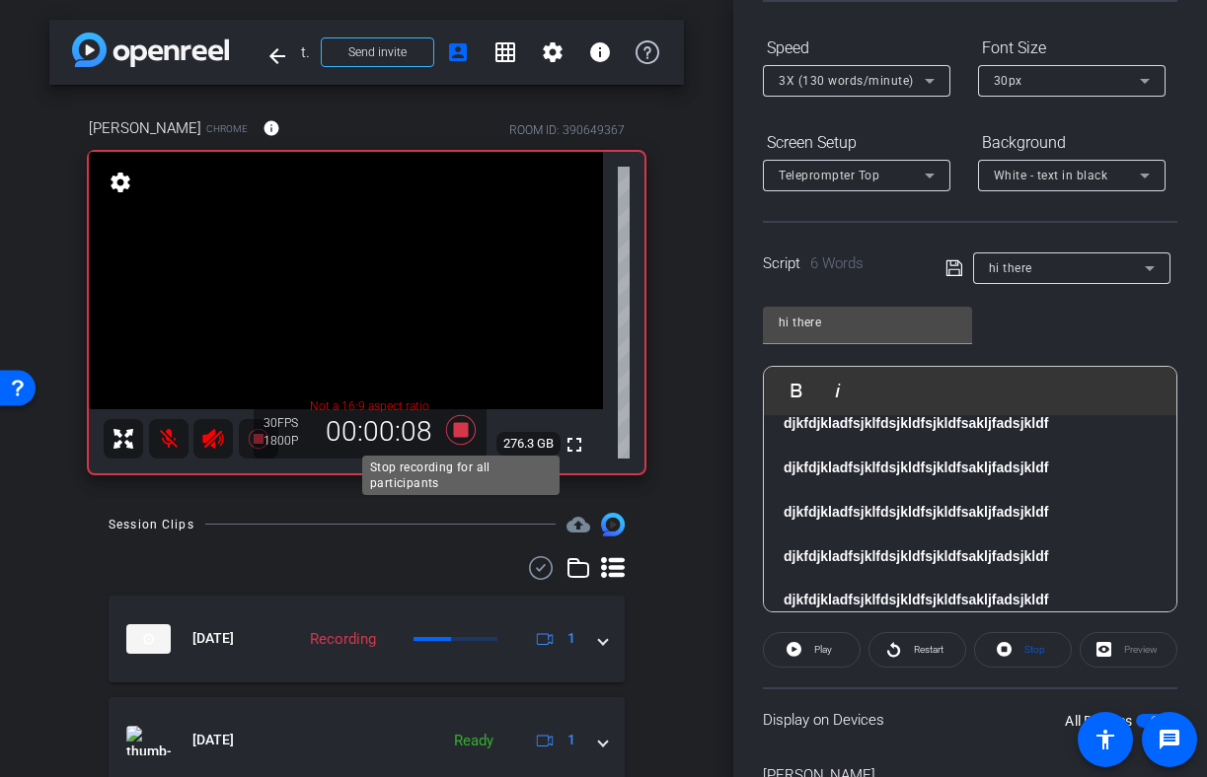
click at [464, 444] on icon at bounding box center [460, 429] width 30 height 30
